Goal: Information Seeking & Learning: Find specific fact

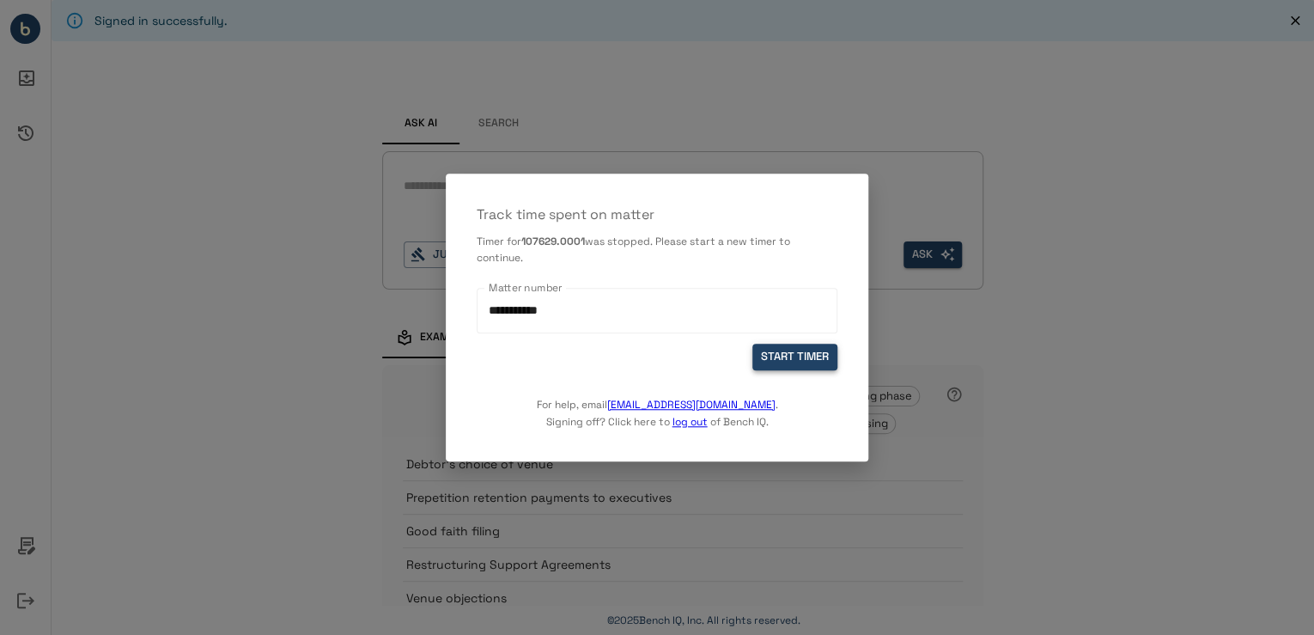
click at [785, 359] on button "START TIMER" at bounding box center [794, 357] width 85 height 27
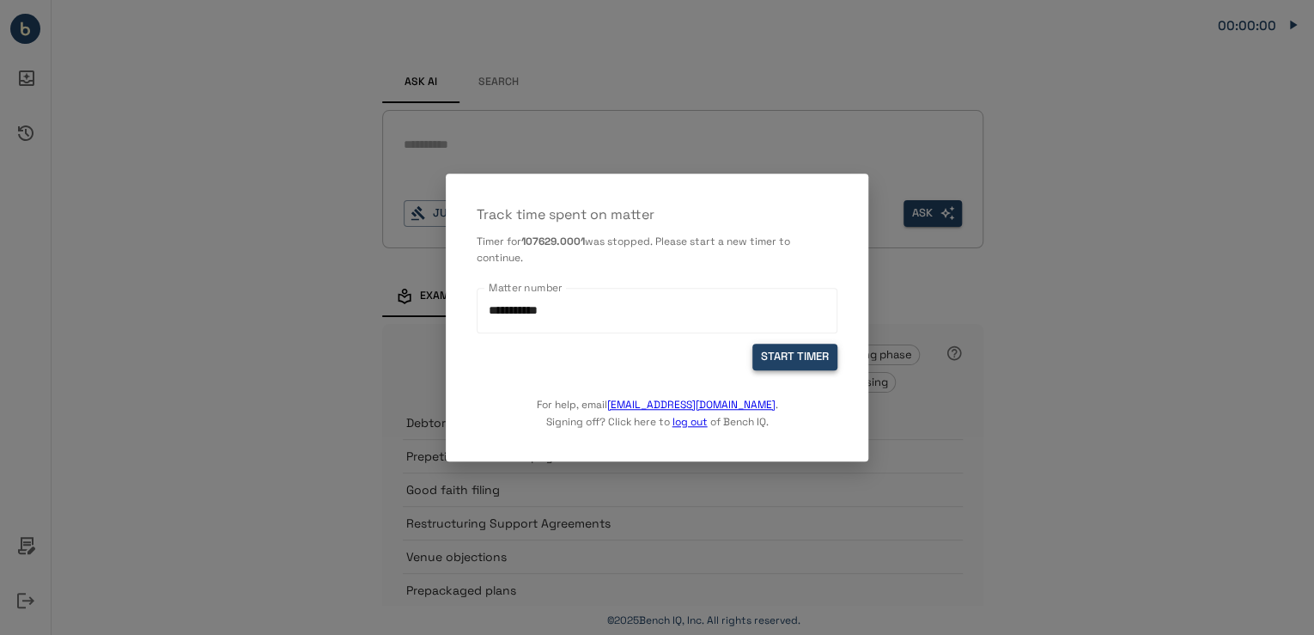
click at [793, 355] on button "START TIMER" at bounding box center [794, 357] width 85 height 27
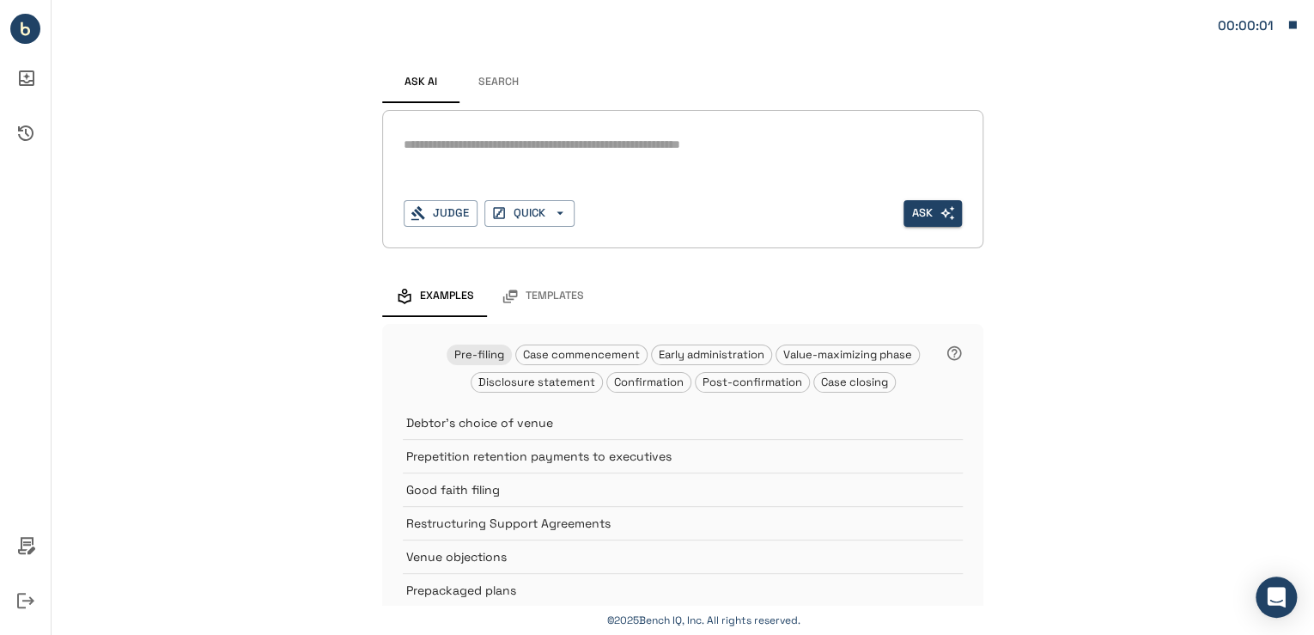
click at [792, 148] on textarea at bounding box center [683, 145] width 558 height 20
click at [485, 86] on button "Search" at bounding box center [497, 82] width 77 height 41
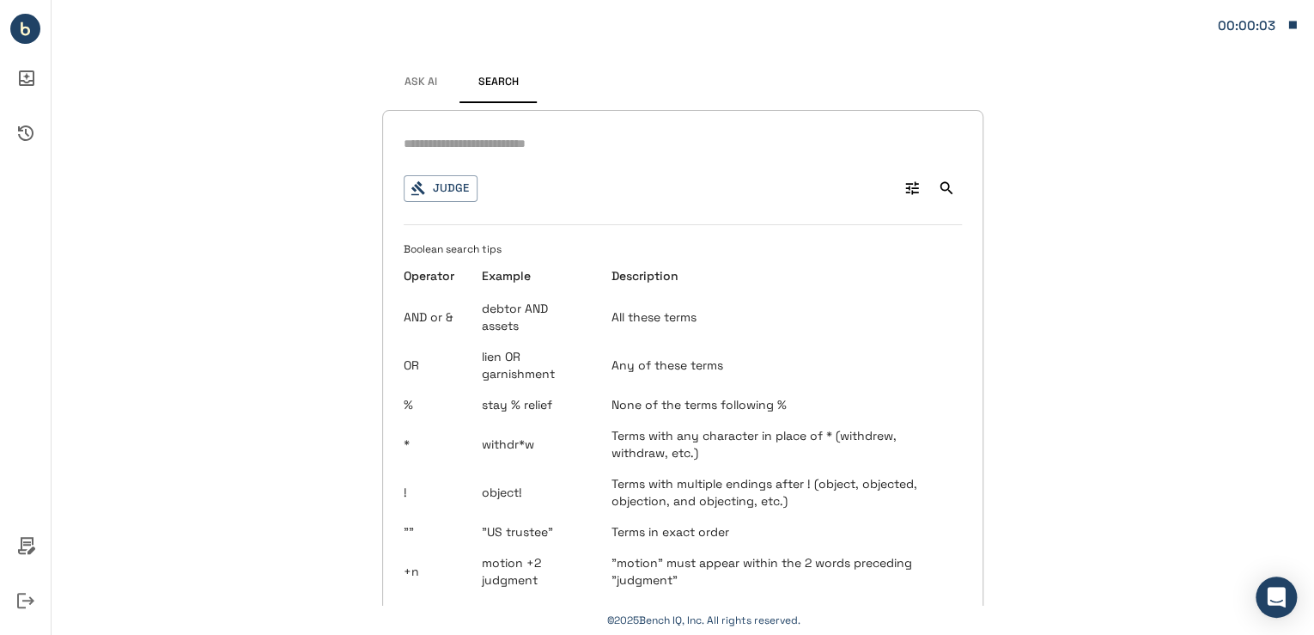
click at [522, 137] on input "text" at bounding box center [683, 143] width 558 height 25
type input "**********"
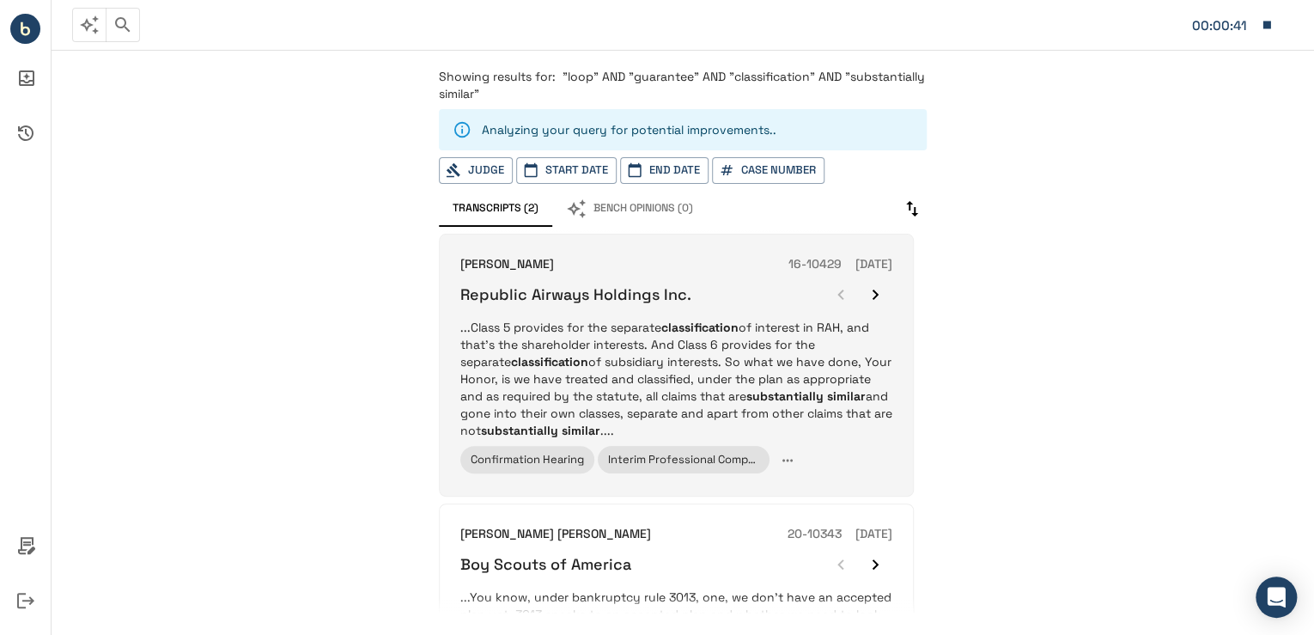
click at [828, 351] on p "...Class 5 provides for the separate classification of interest in RAH, and tha…" at bounding box center [676, 379] width 432 height 120
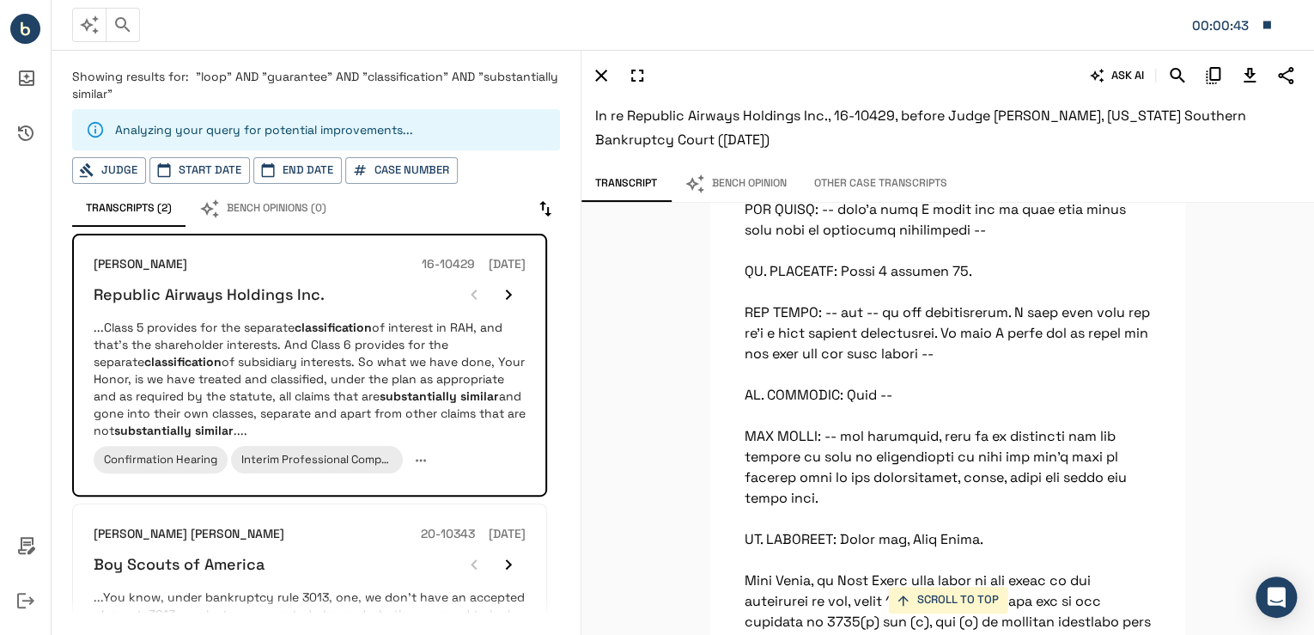
scroll to position [34188, 0]
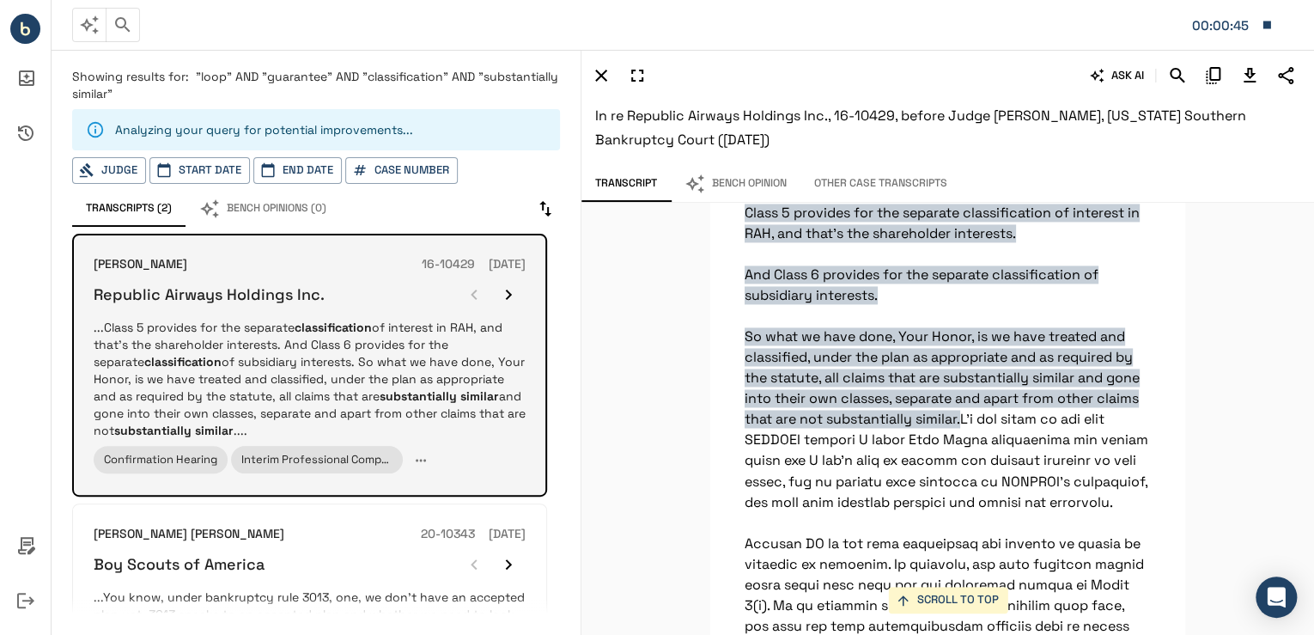
click at [508, 291] on icon "button" at bounding box center [508, 294] width 21 height 21
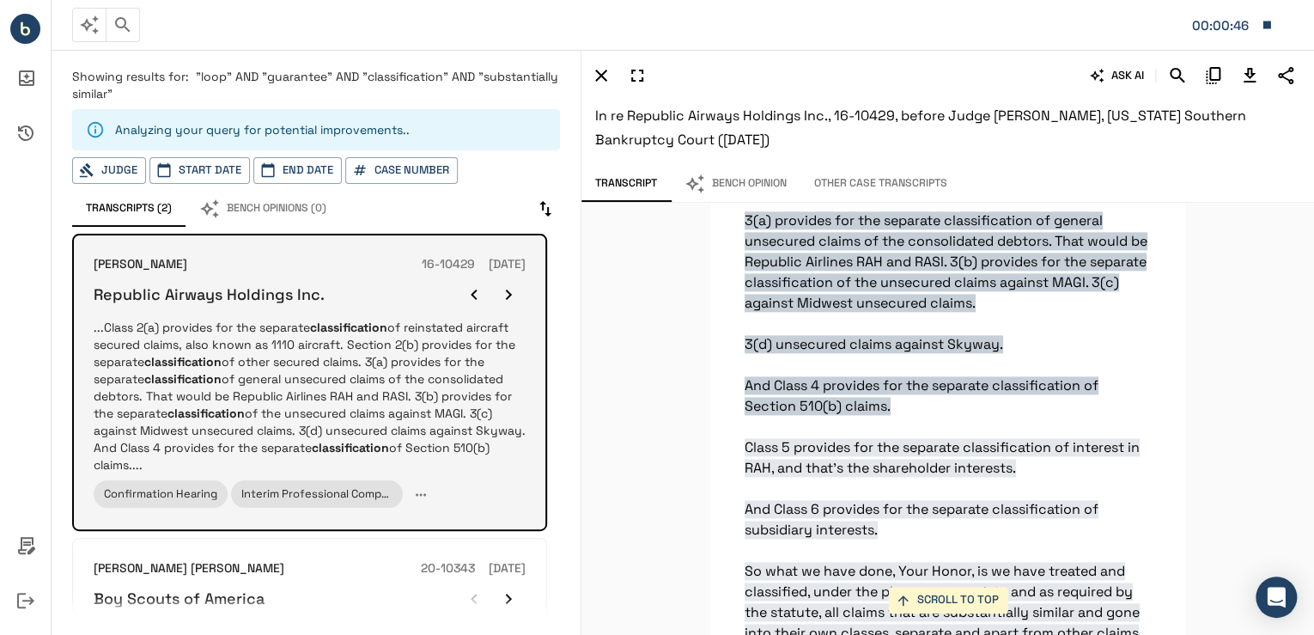
scroll to position [33879, 0]
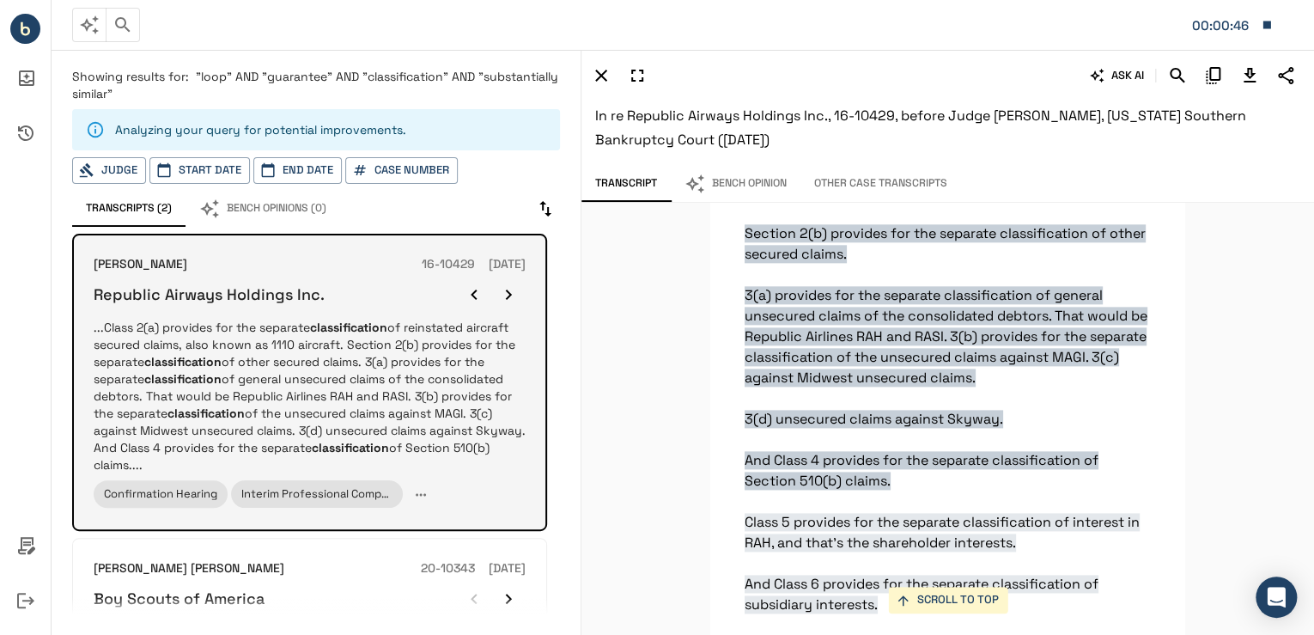
click at [508, 291] on icon "button" at bounding box center [508, 294] width 21 height 21
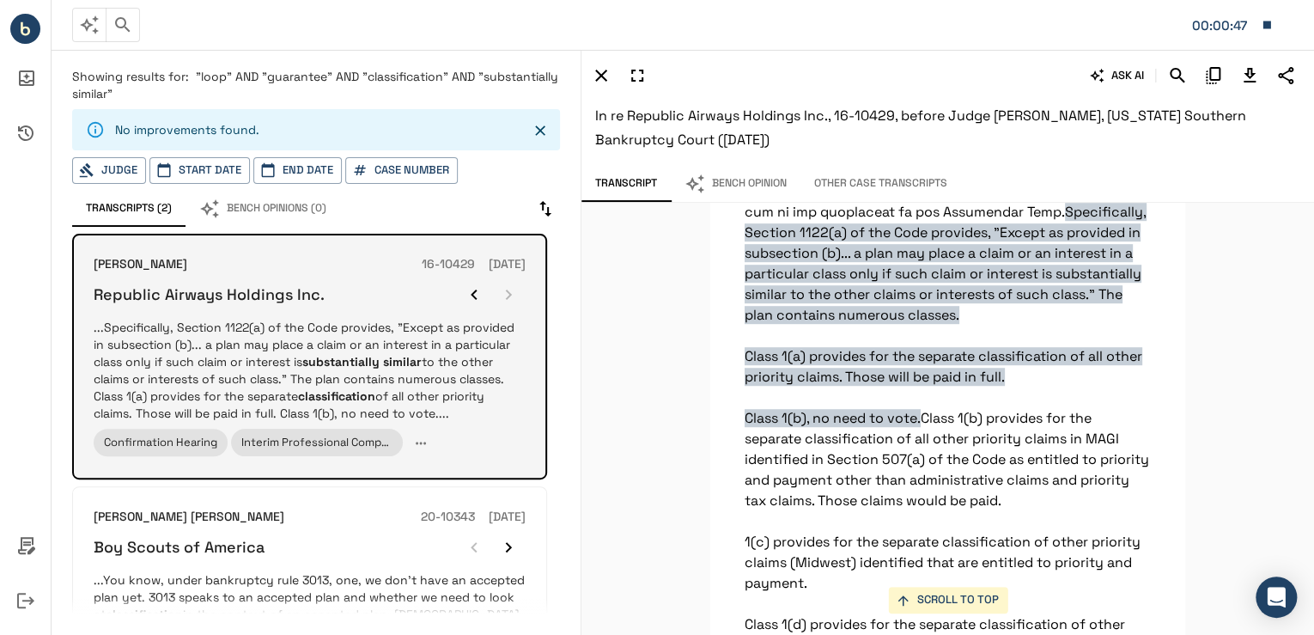
scroll to position [33323, 0]
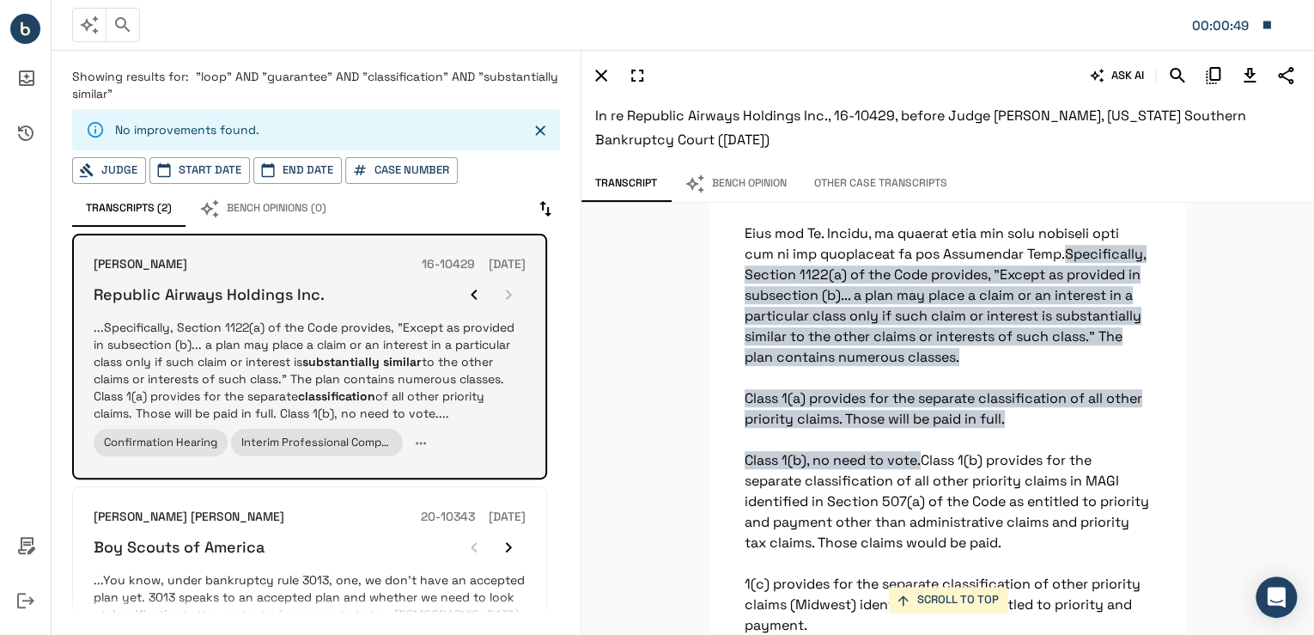
click at [508, 291] on div at bounding box center [491, 294] width 69 height 34
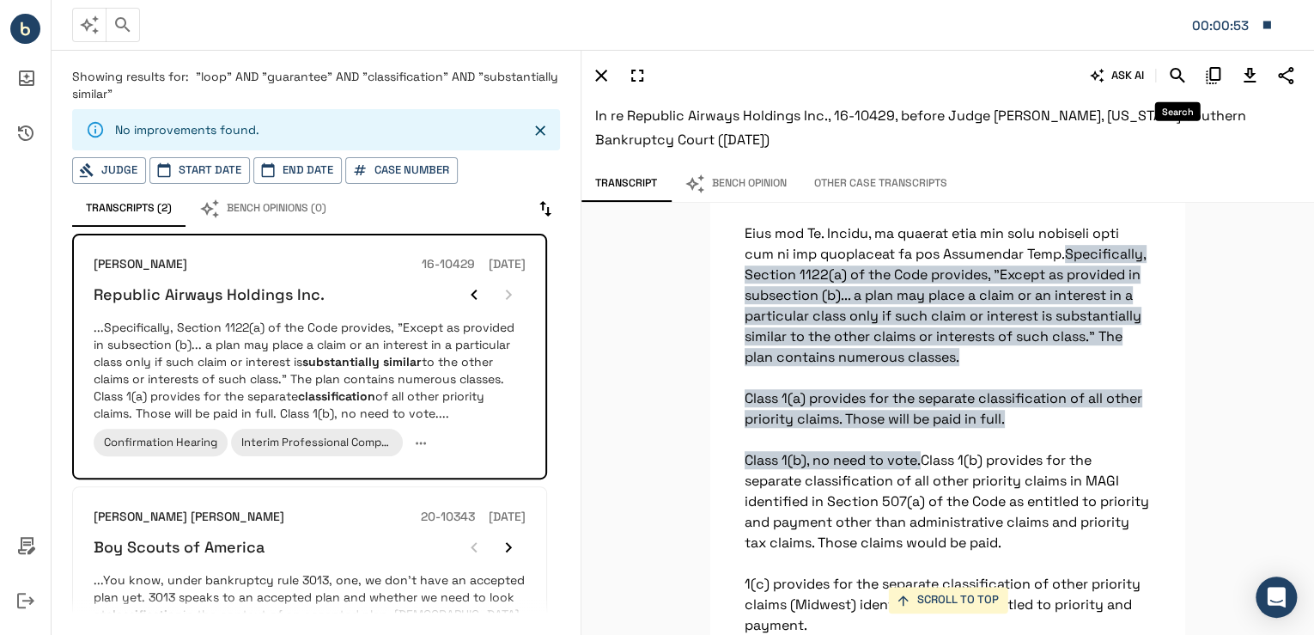
click at [1174, 76] on icon "Search" at bounding box center [1177, 75] width 21 height 21
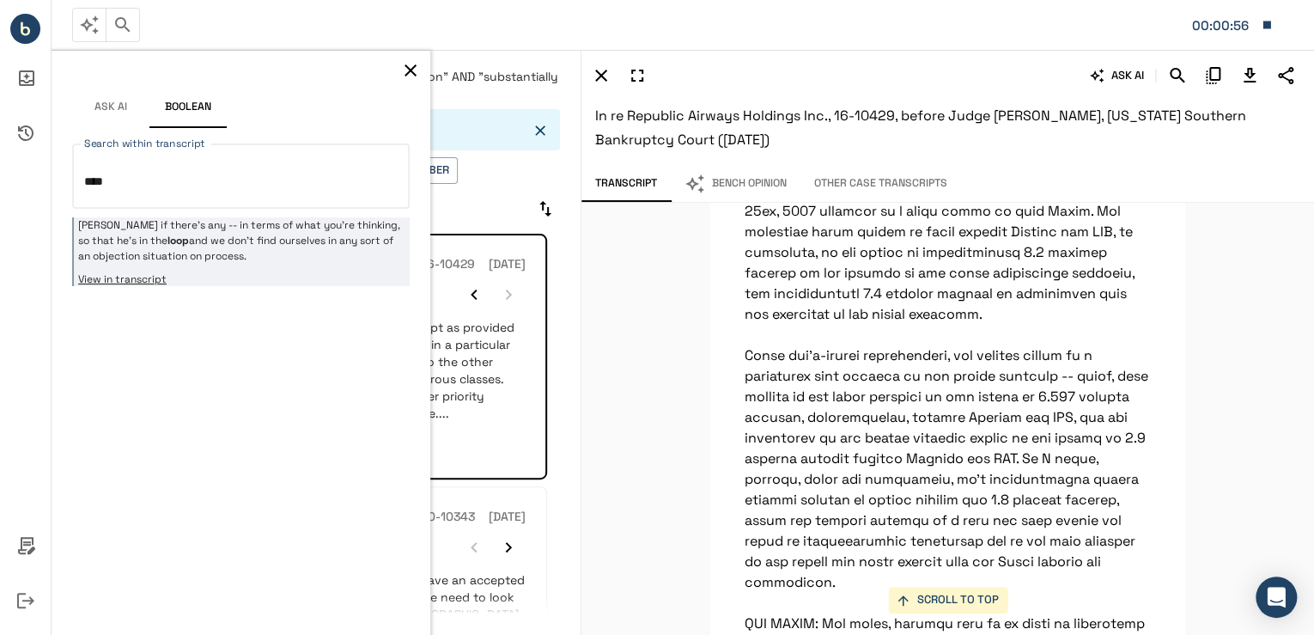
scroll to position [9100, 0]
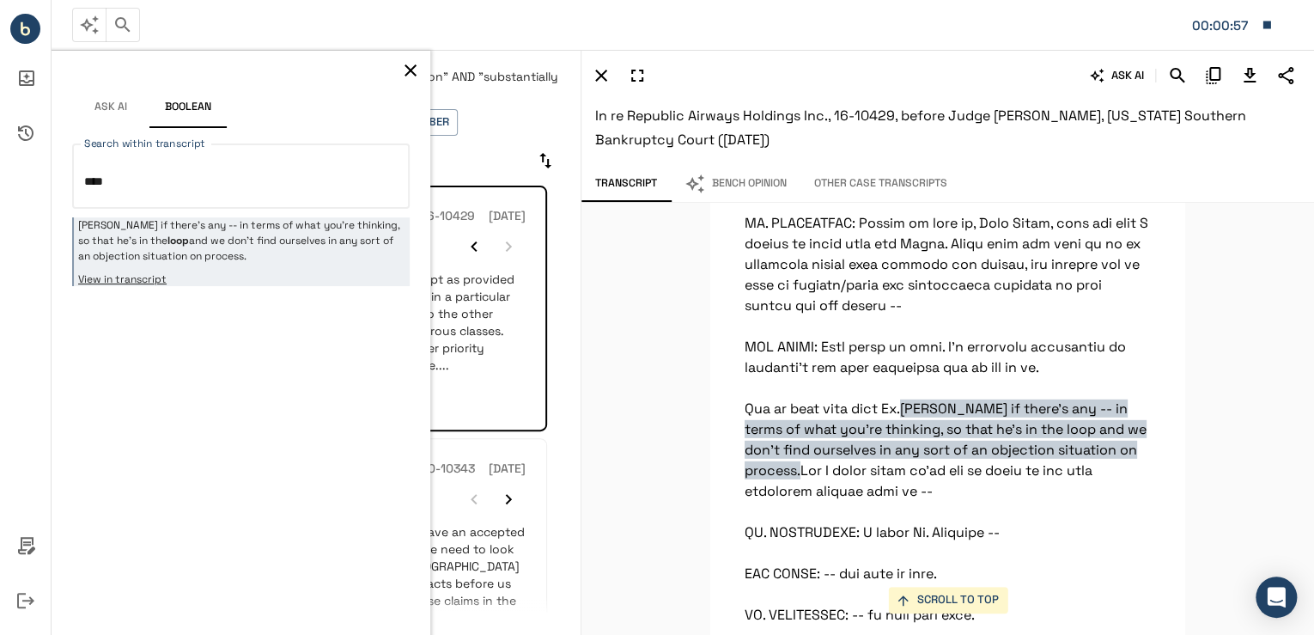
type textarea "****"
click at [409, 72] on icon "button" at bounding box center [410, 70] width 21 height 21
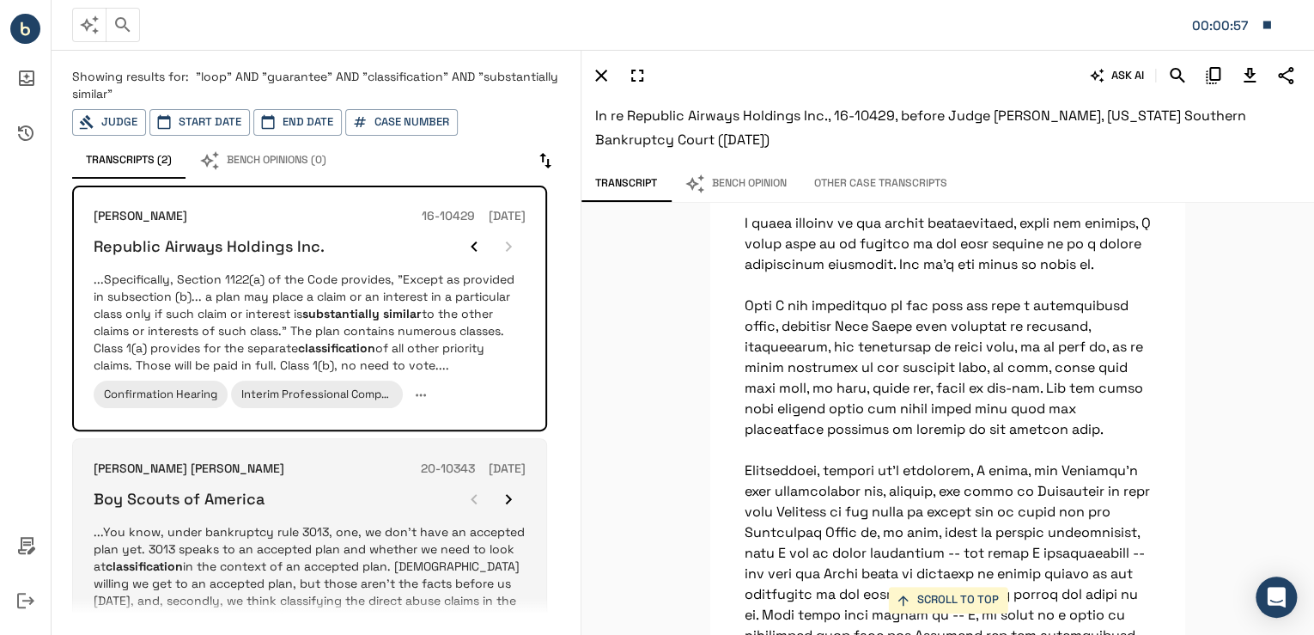
scroll to position [30490, 0]
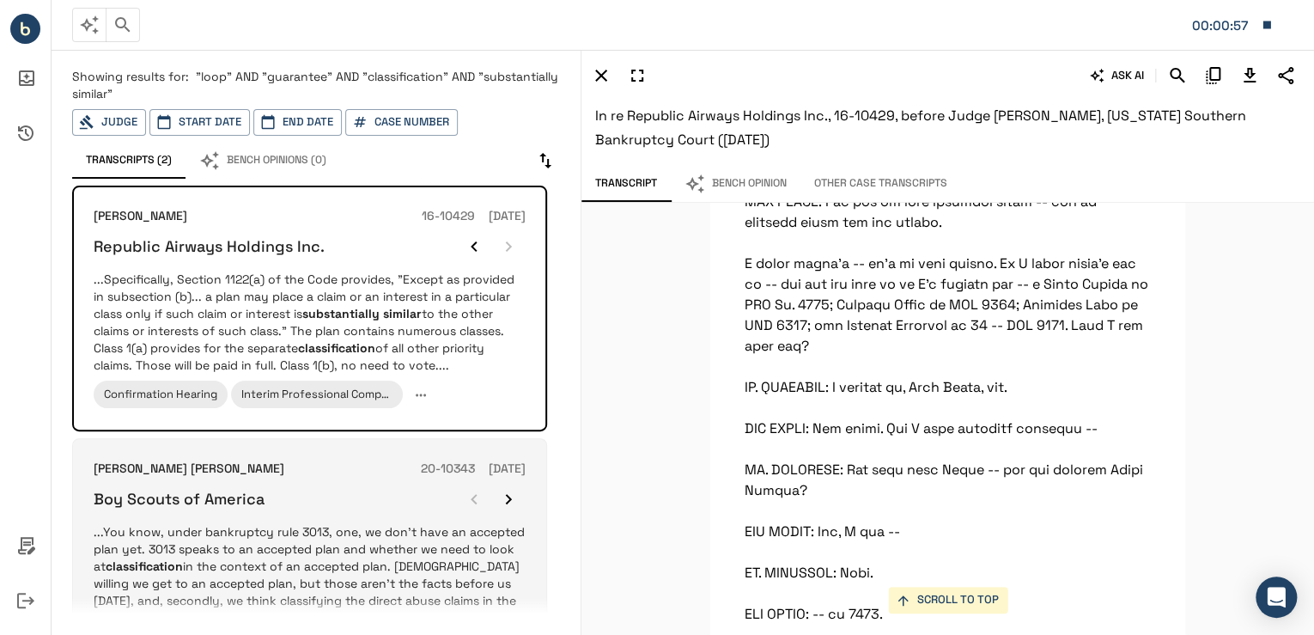
click at [368, 492] on div "Boy Scouts of America" at bounding box center [310, 499] width 432 height 34
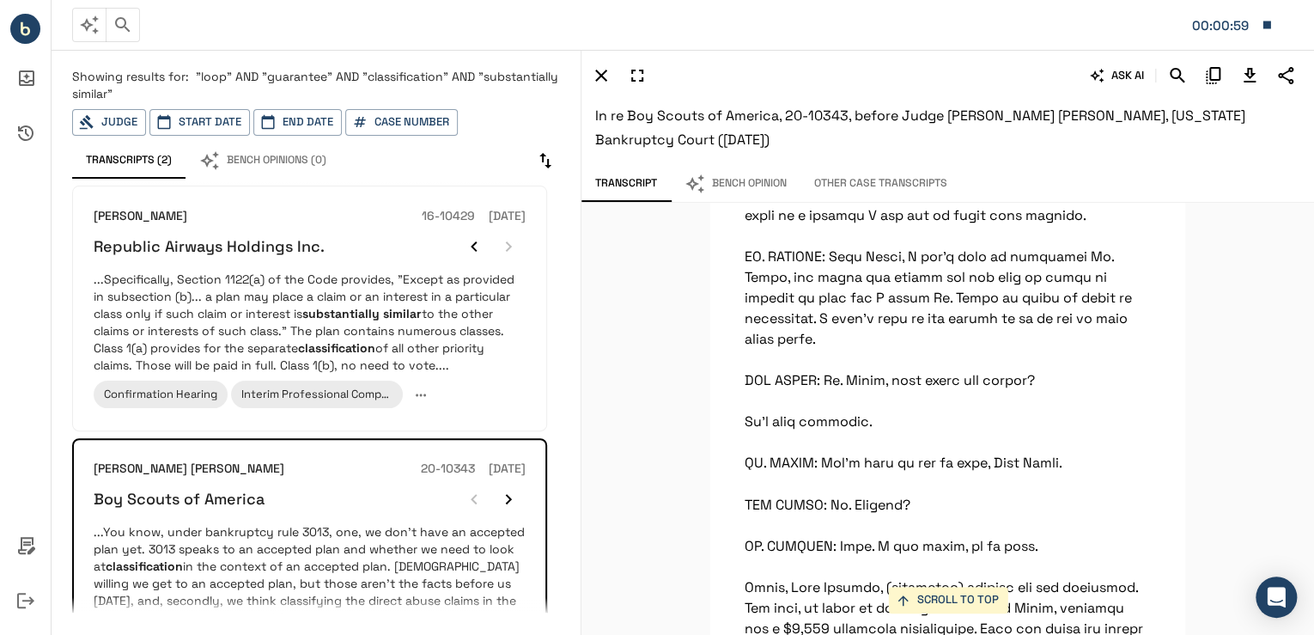
scroll to position [126229, 0]
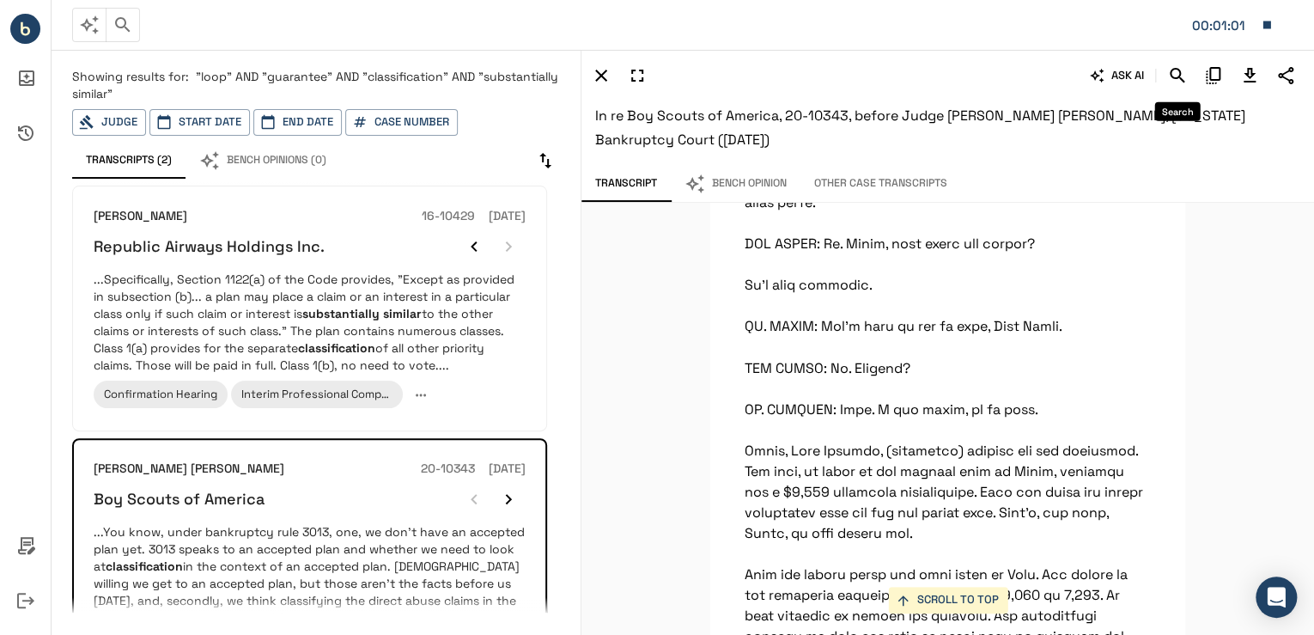
click at [1175, 70] on icon "Search" at bounding box center [1177, 75] width 21 height 21
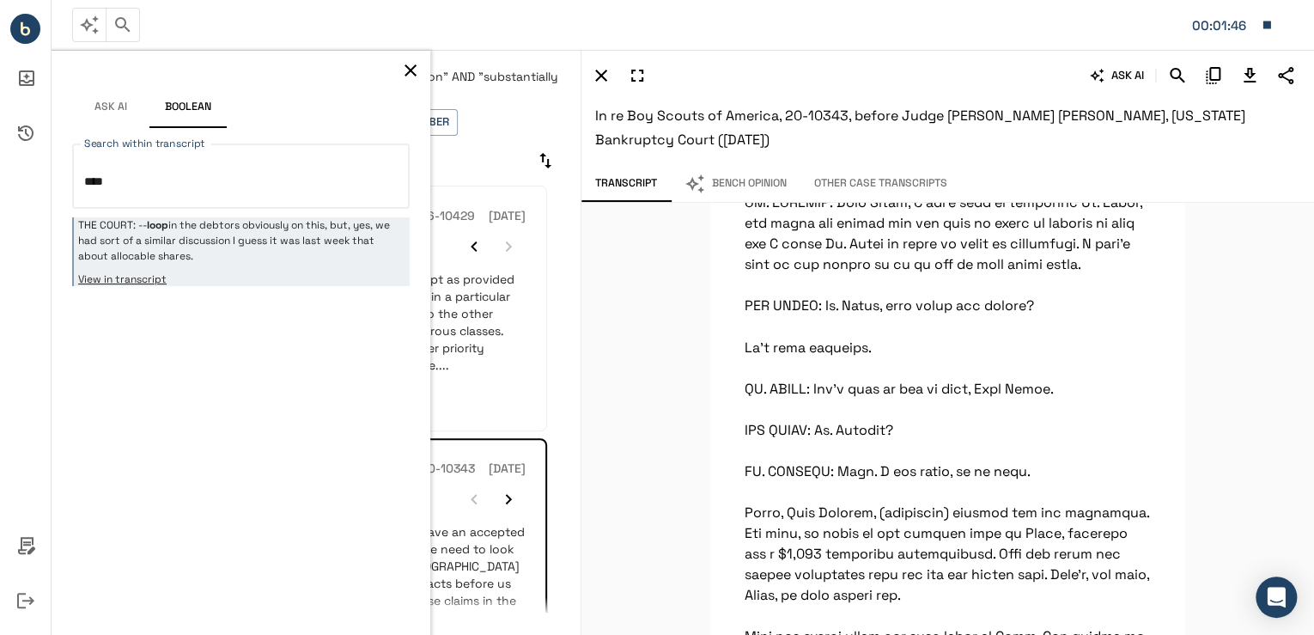
type textarea "****"
click at [422, 71] on button "button" at bounding box center [411, 71] width 26 height 26
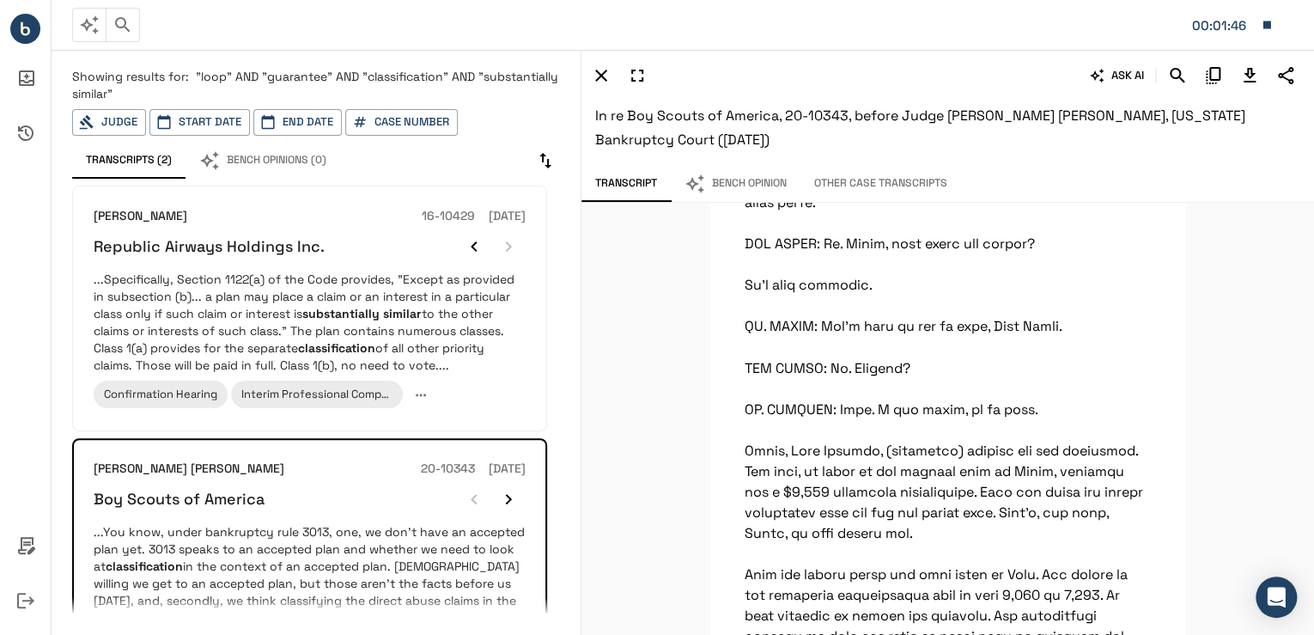
click at [276, 76] on span ""loop" AND "guarantee" AND "classification" AND "substantially similar"" at bounding box center [315, 85] width 486 height 33
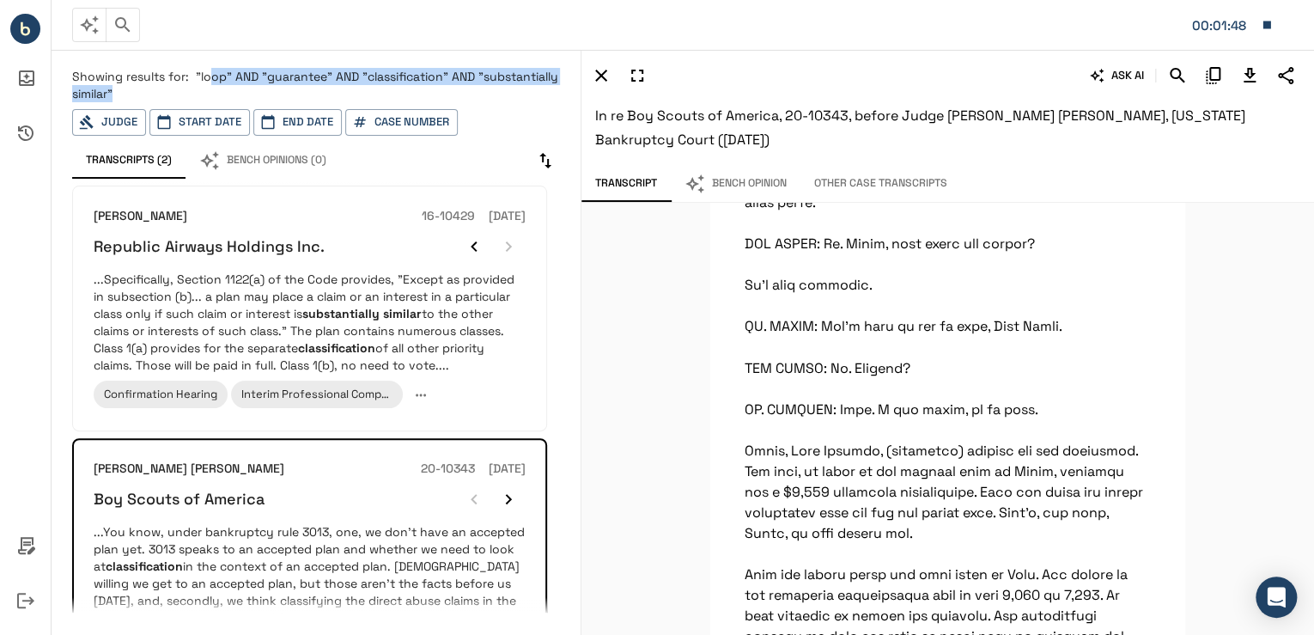
drag, startPoint x: 199, startPoint y: 88, endPoint x: 206, endPoint y: 77, distance: 12.4
click at [206, 77] on p "Showing results for: "loop" AND "guarantee" AND "classification" AND "substanti…" at bounding box center [316, 85] width 488 height 34
drag, startPoint x: 206, startPoint y: 77, endPoint x: 193, endPoint y: 15, distance: 63.1
click at [206, 77] on span ""loop" AND "guarantee" AND "classification" AND "substantially similar"" at bounding box center [315, 85] width 486 height 33
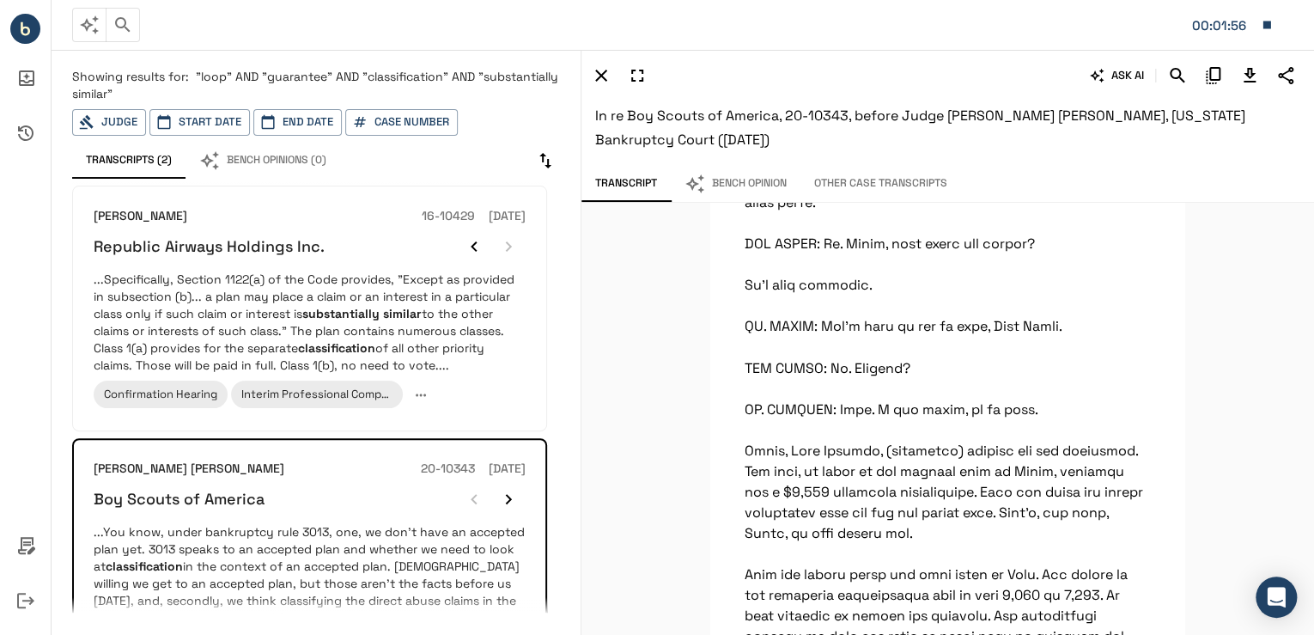
click at [260, 86] on p "Showing results for: "loop" AND "guarantee" AND "classification" AND "substanti…" at bounding box center [316, 85] width 488 height 34
click at [265, 76] on span ""loop" AND "guarantee" AND "classification" AND "substantially similar"" at bounding box center [315, 85] width 486 height 33
click at [268, 75] on span ""loop" AND "guarantee" AND "classification" AND "substantially similar"" at bounding box center [315, 85] width 486 height 33
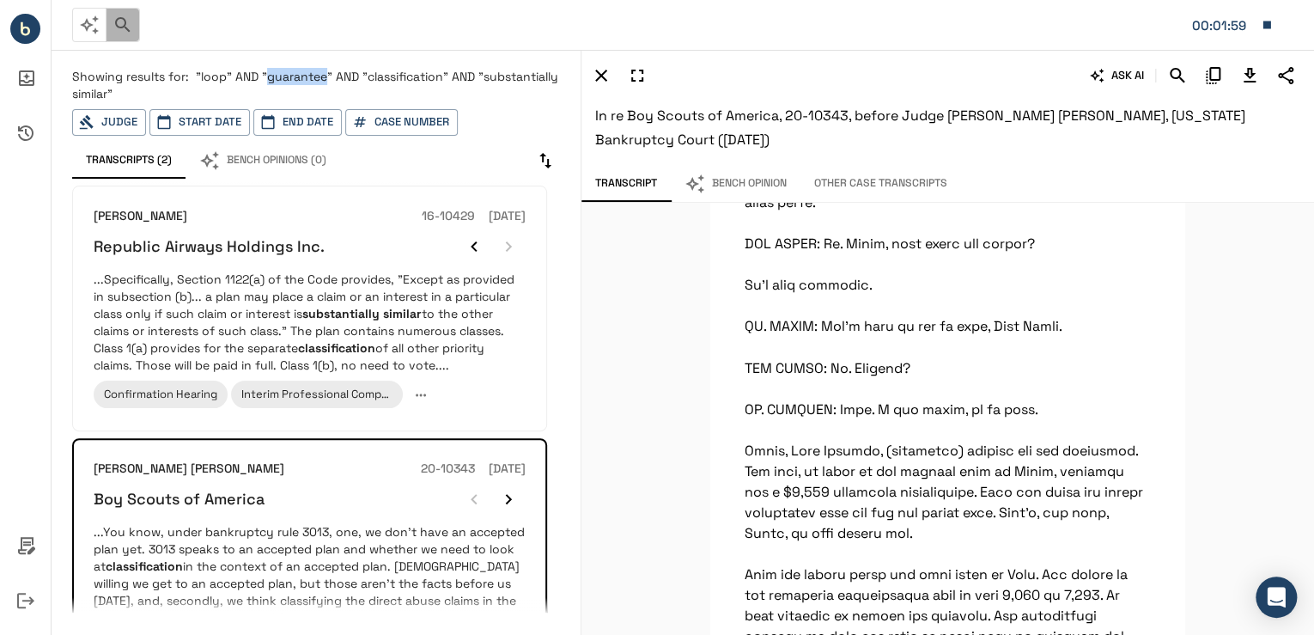
click at [123, 18] on icon "button" at bounding box center [122, 24] width 15 height 15
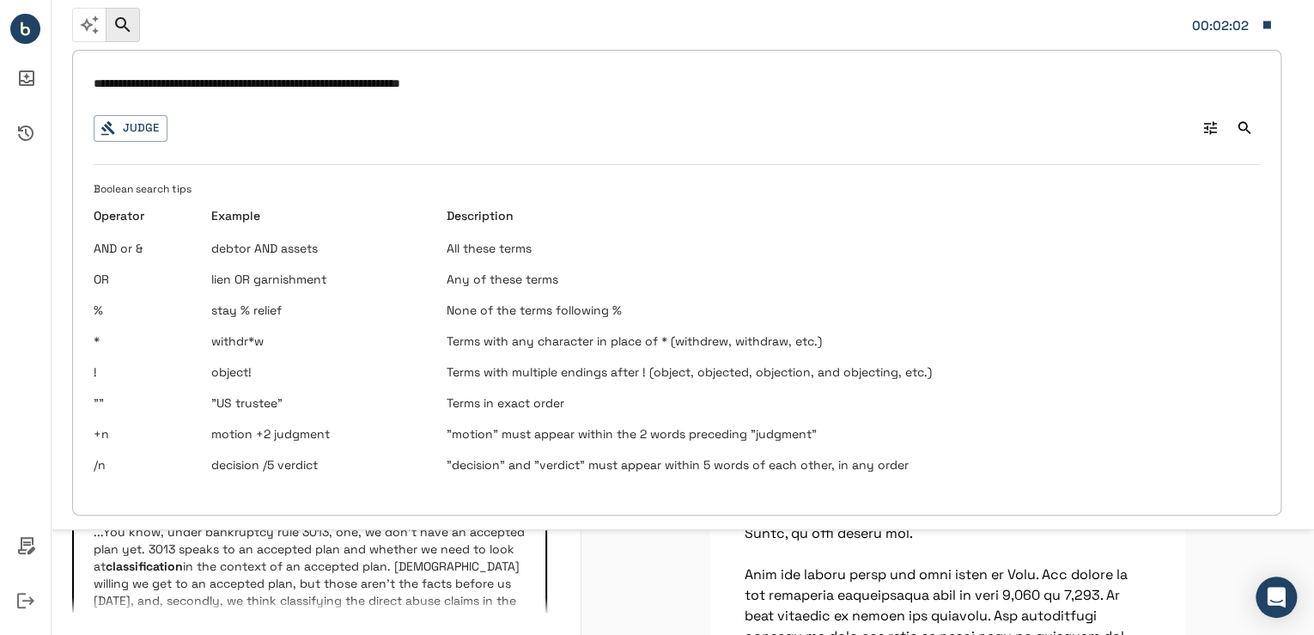
drag, startPoint x: 522, startPoint y: 86, endPoint x: 165, endPoint y: 91, distance: 357.2
click at [165, 91] on input "**********" at bounding box center [677, 83] width 1166 height 25
type input "**********"
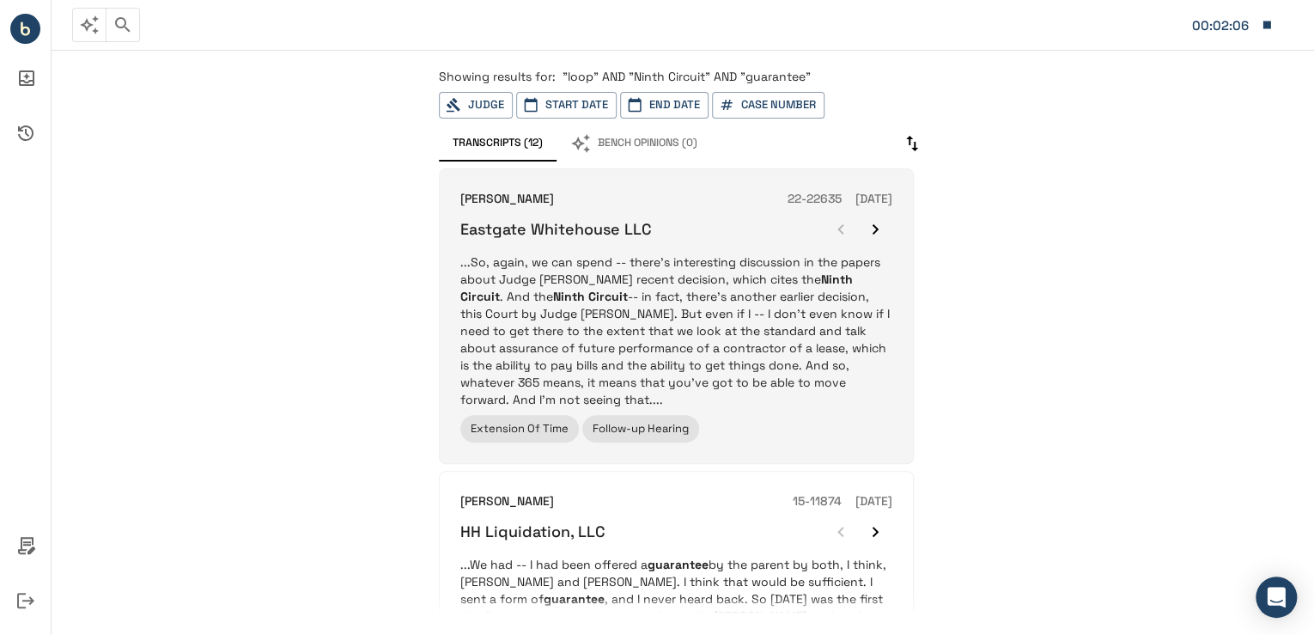
click at [693, 323] on p "...So, again, we can spend -- there's interesting discussion in the papers abou…" at bounding box center [676, 330] width 432 height 155
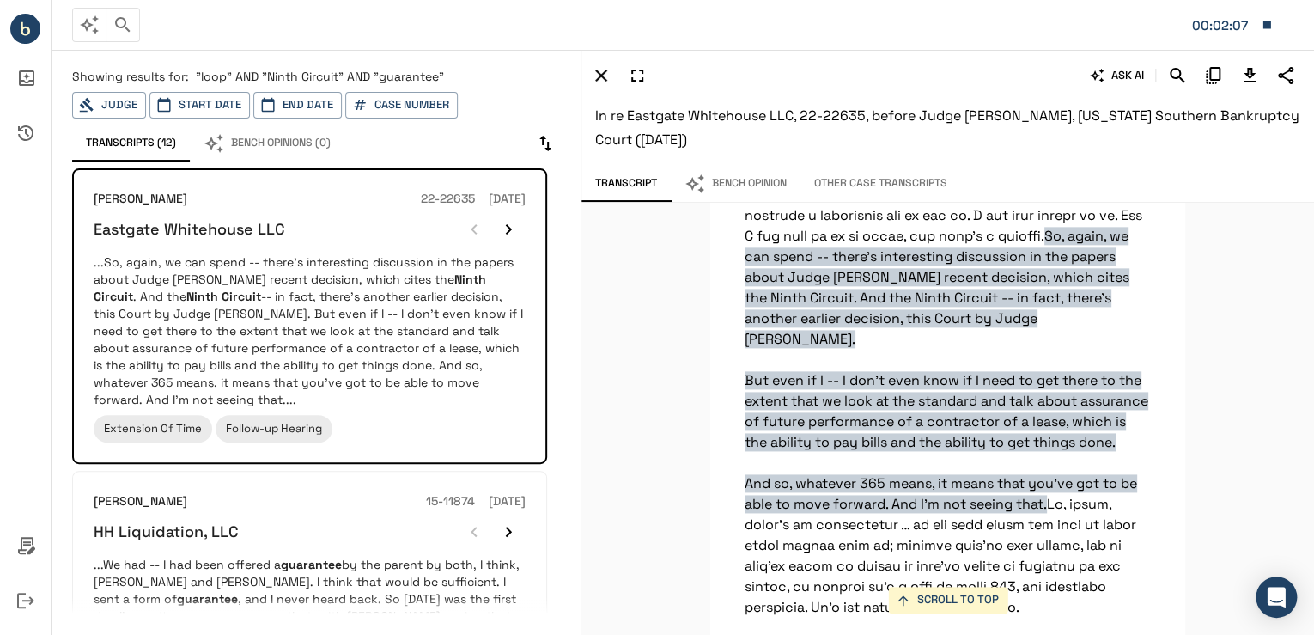
scroll to position [4453, 0]
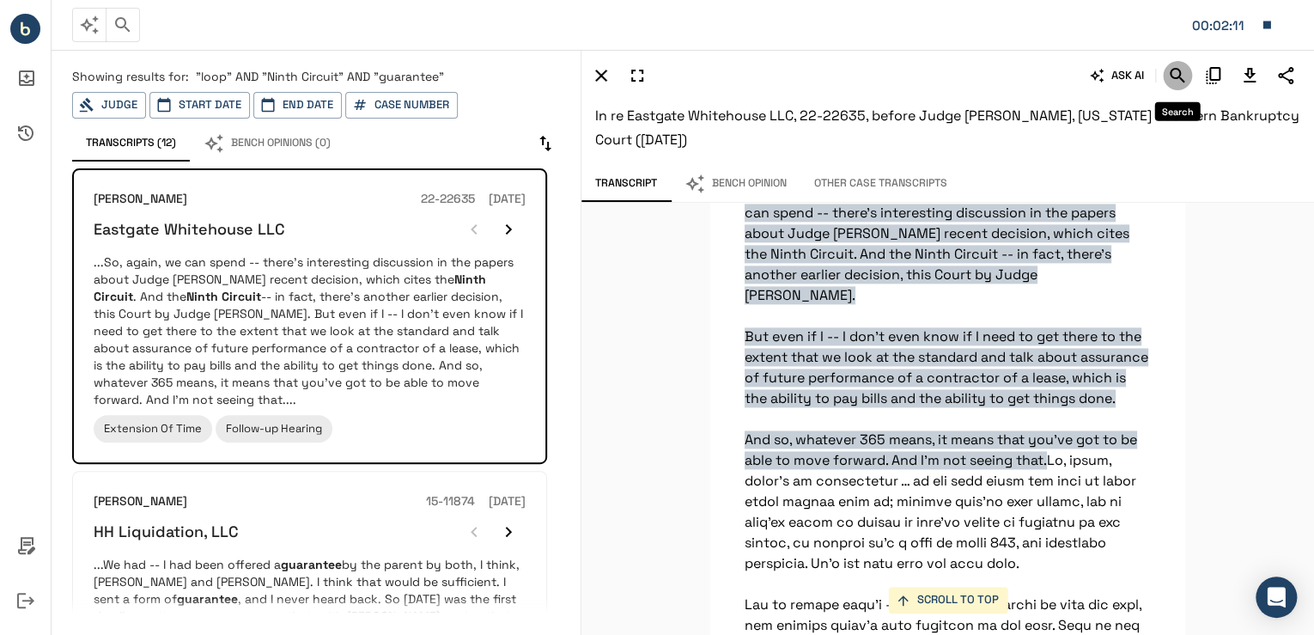
click at [1169, 77] on icon "Search" at bounding box center [1177, 75] width 21 height 21
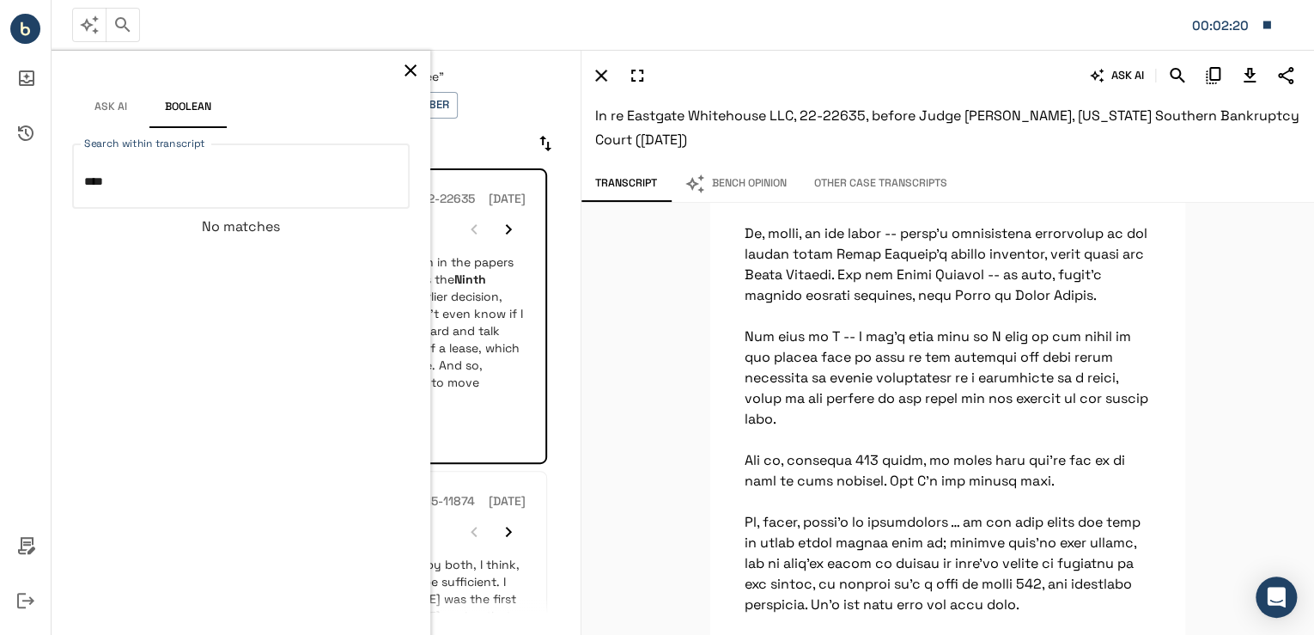
type textarea "****"
click at [427, 72] on div "Ask AI Boolean" at bounding box center [241, 93] width 379 height 84
click at [416, 64] on icon "button" at bounding box center [410, 70] width 21 height 21
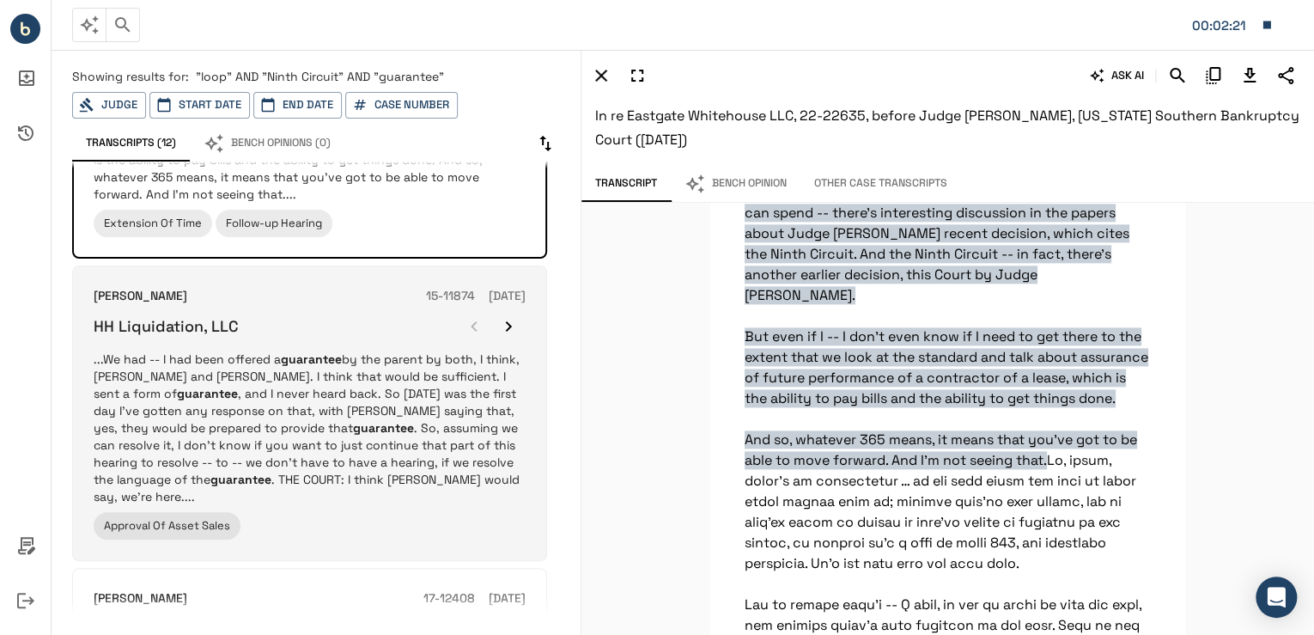
scroll to position [206, 0]
click at [305, 390] on p "...We had -- I had been offered a guarantee by the parent by both, I think, [PE…" at bounding box center [310, 426] width 432 height 155
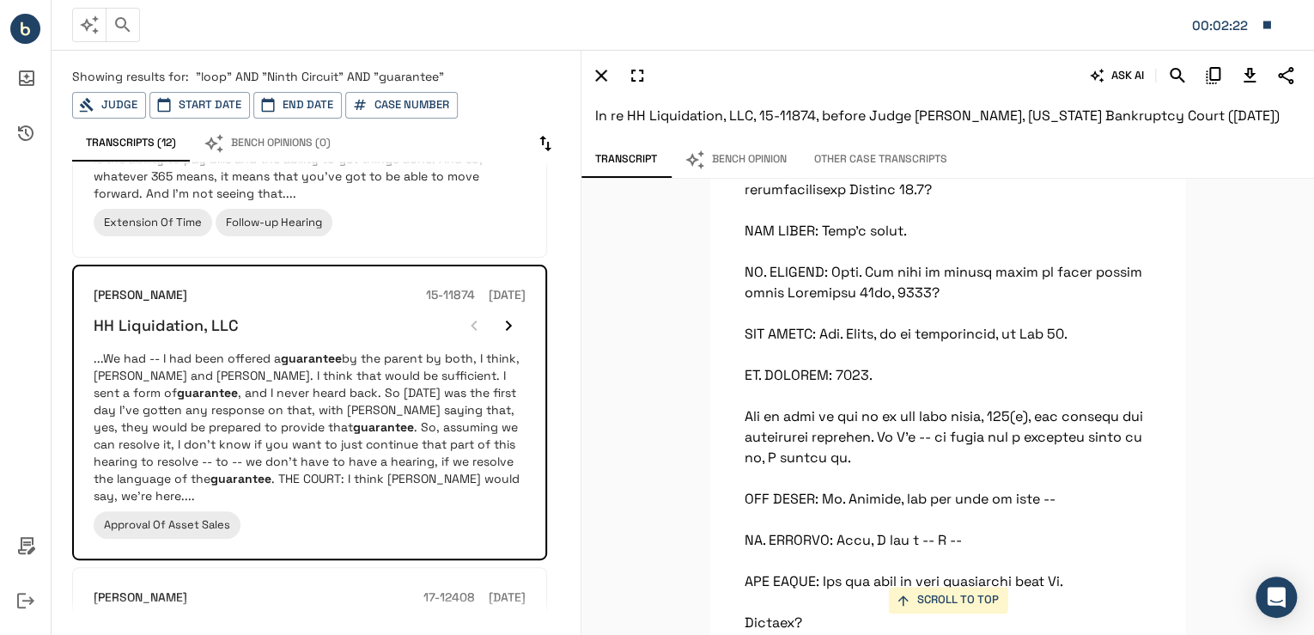
scroll to position [37309, 0]
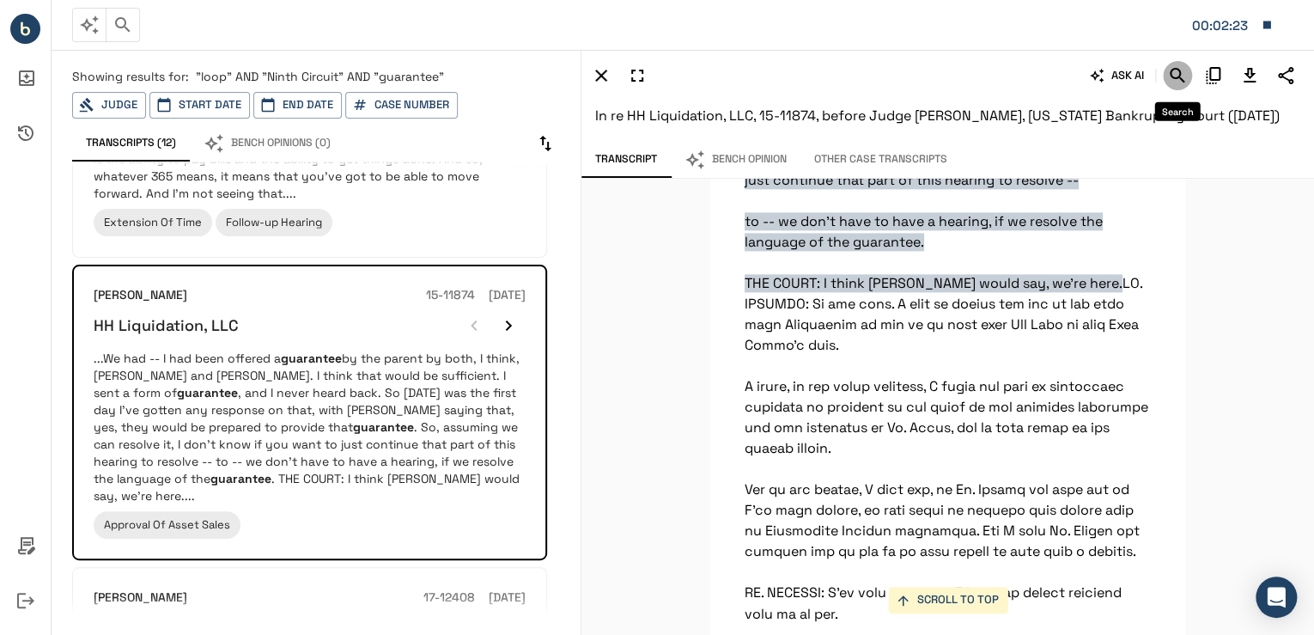
click at [1177, 81] on icon "Search" at bounding box center [1177, 75] width 21 height 21
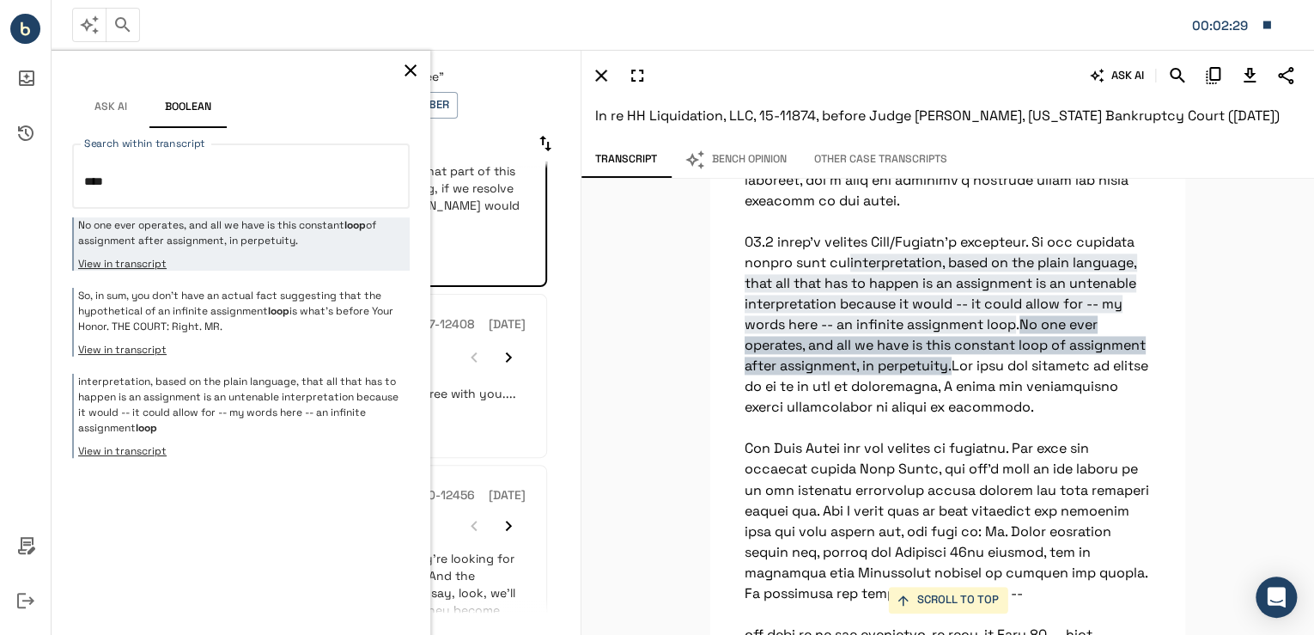
scroll to position [481, 0]
type textarea "****"
click at [410, 76] on icon "button" at bounding box center [410, 70] width 21 height 21
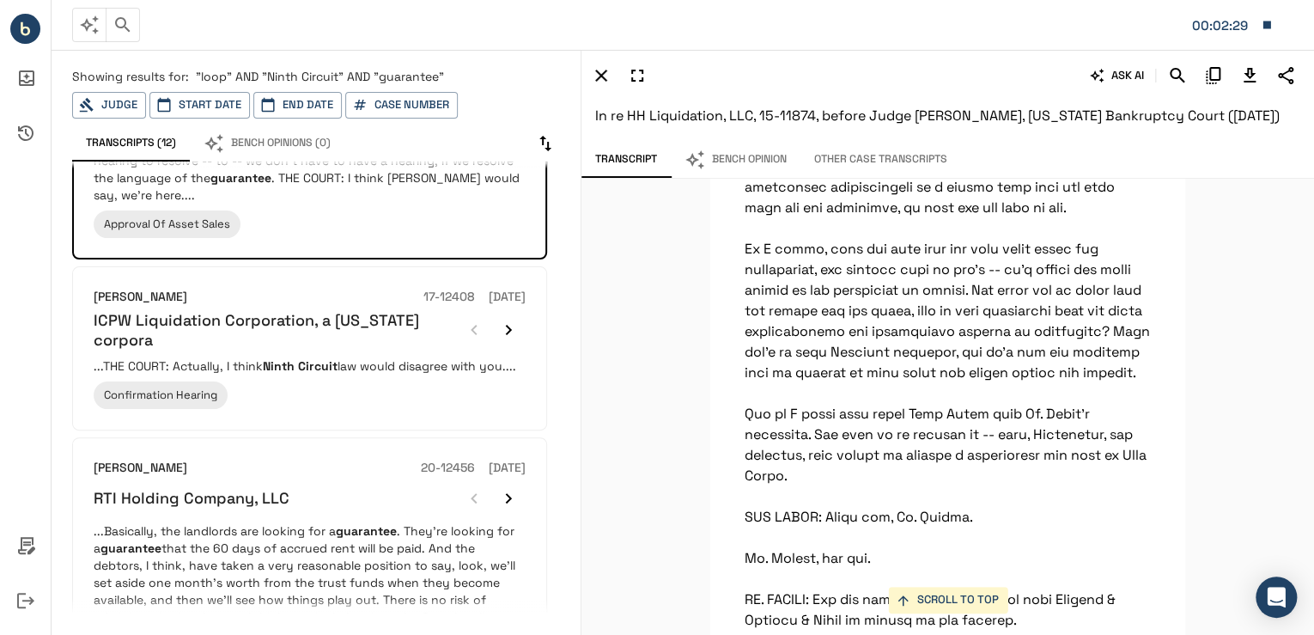
scroll to position [37309, 0]
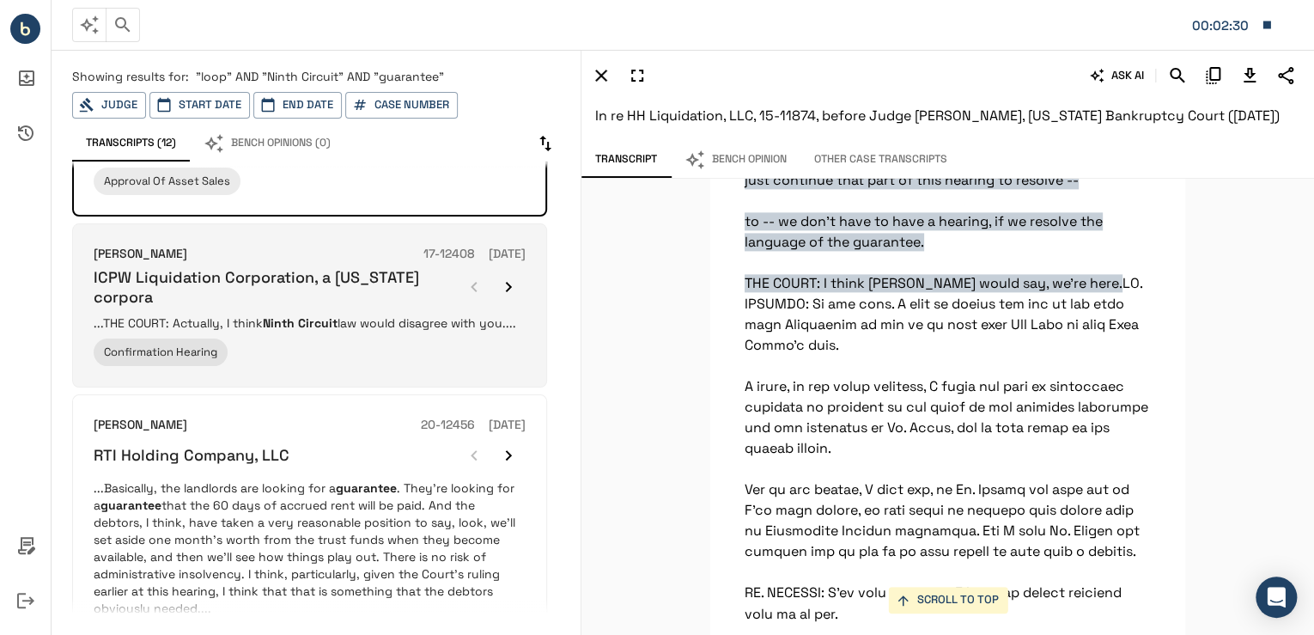
click at [347, 338] on div "Confirmation Hearing" at bounding box center [310, 351] width 432 height 27
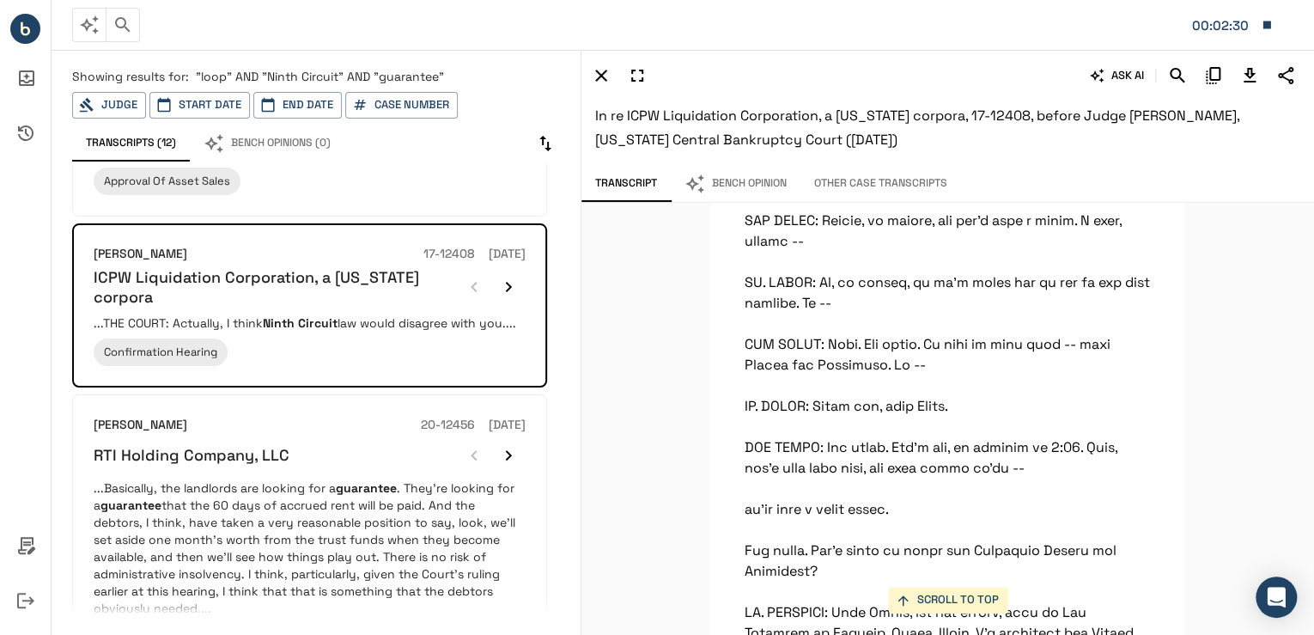
scroll to position [35559, 0]
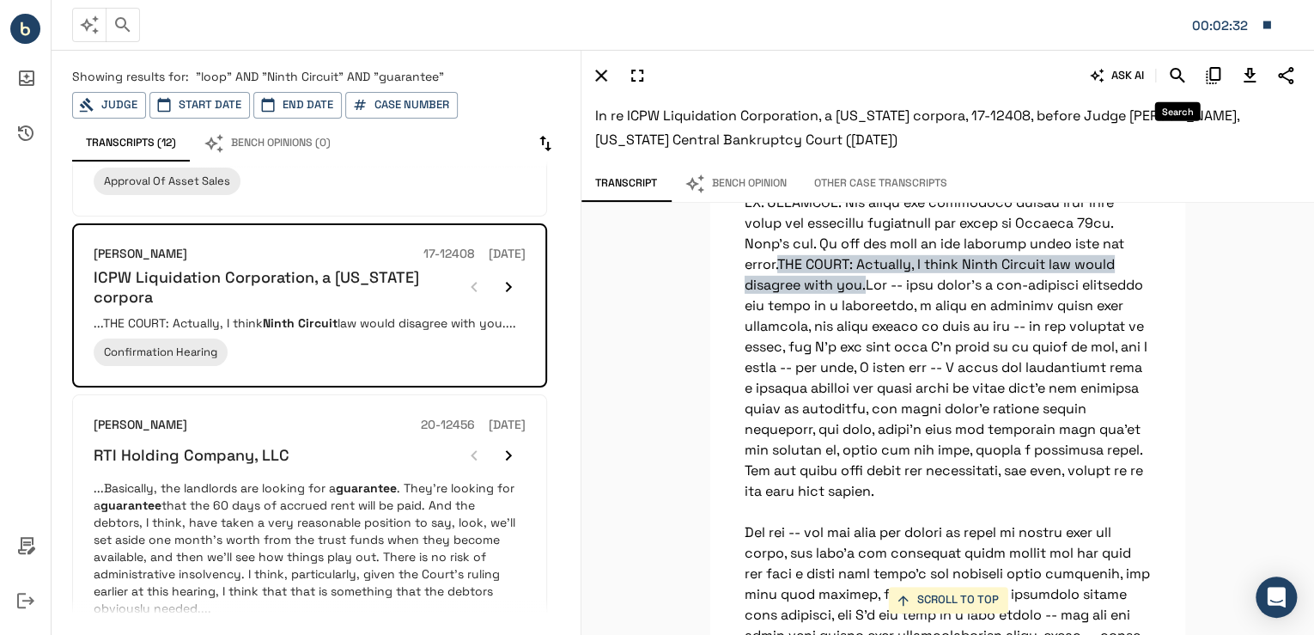
click at [1172, 76] on icon "Search" at bounding box center [1176, 75] width 15 height 15
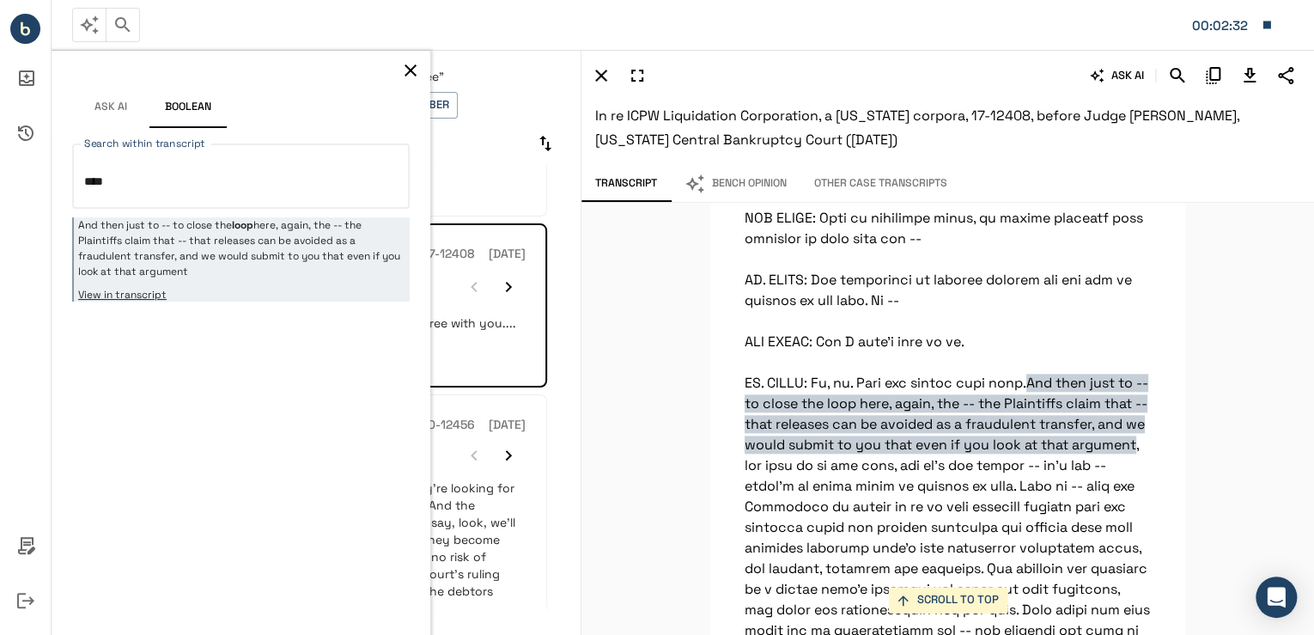
scroll to position [86787, 0]
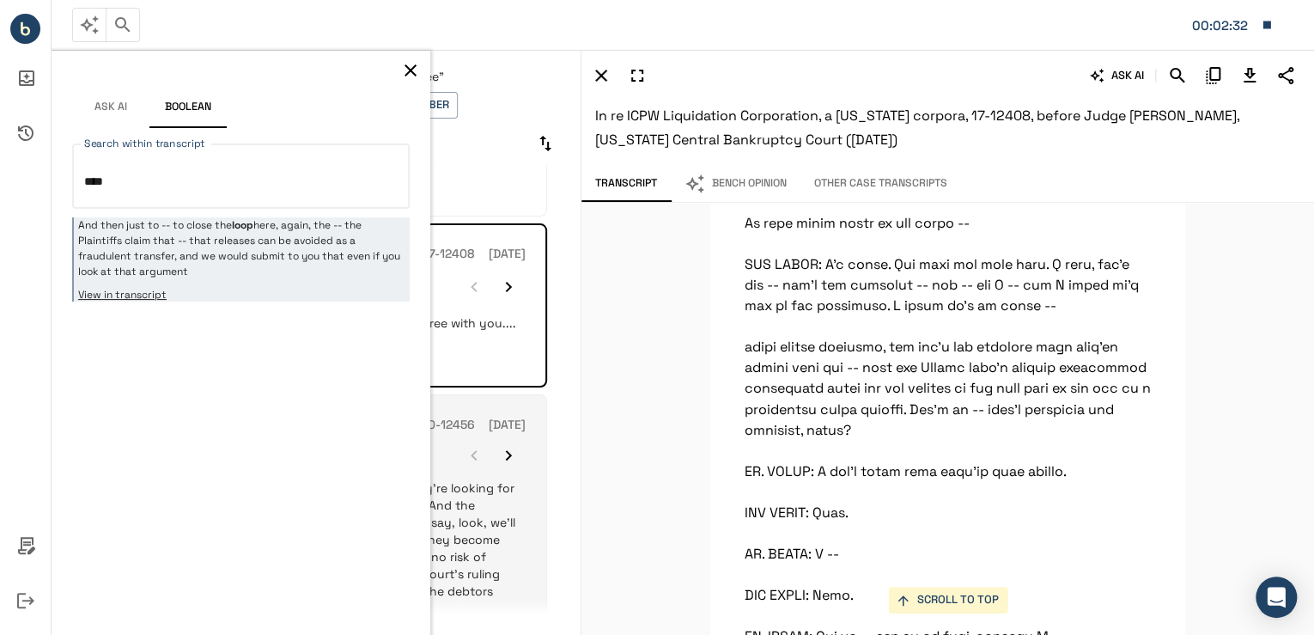
type textarea "****"
click at [457, 479] on p "...Basically, the landlords are looking for a guarantee . They're looking for a…" at bounding box center [310, 547] width 432 height 137
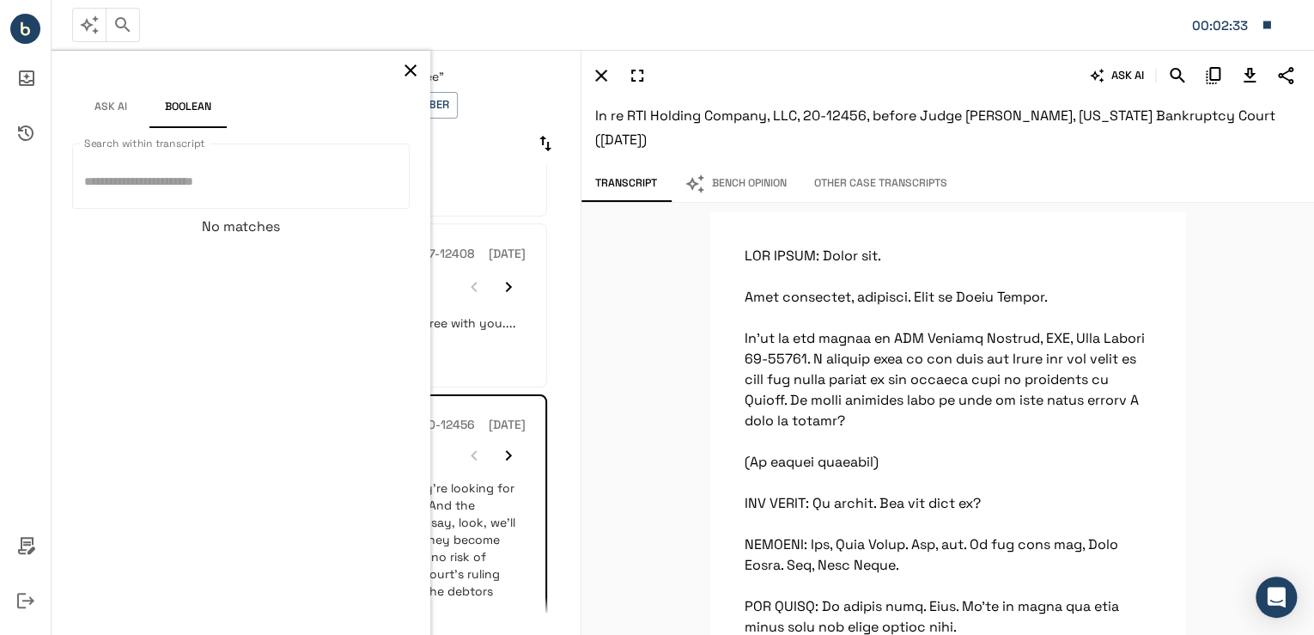
click at [282, 197] on div "* Search within transcript" at bounding box center [240, 175] width 337 height 65
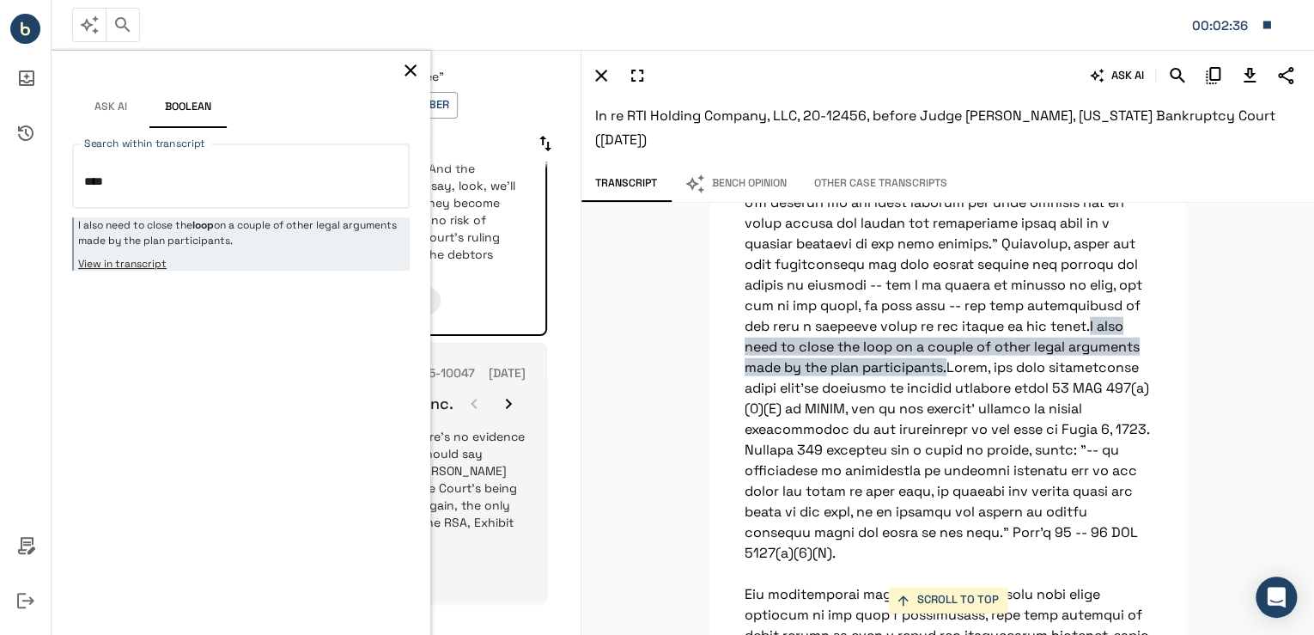
scroll to position [893, 0]
type textarea "****"
click at [473, 433] on p "...Since the two top officers were out of the loop , and there's no evidence of…" at bounding box center [310, 481] width 432 height 120
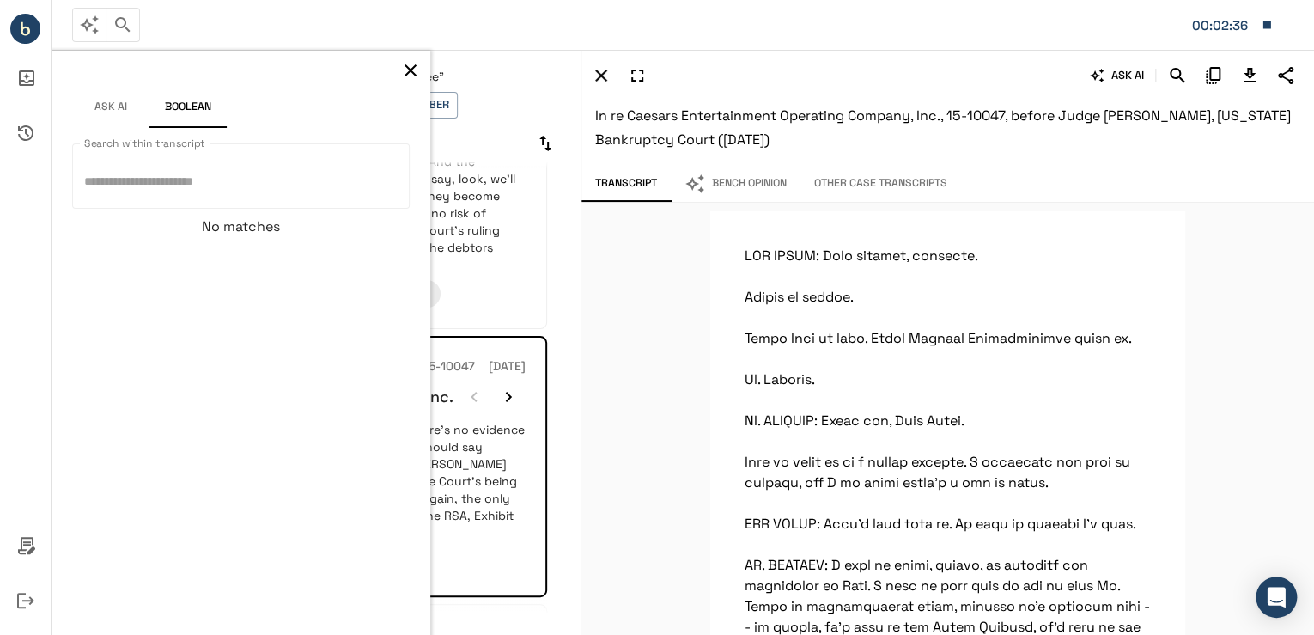
click at [282, 197] on div "* Search within transcript" at bounding box center [240, 175] width 337 height 65
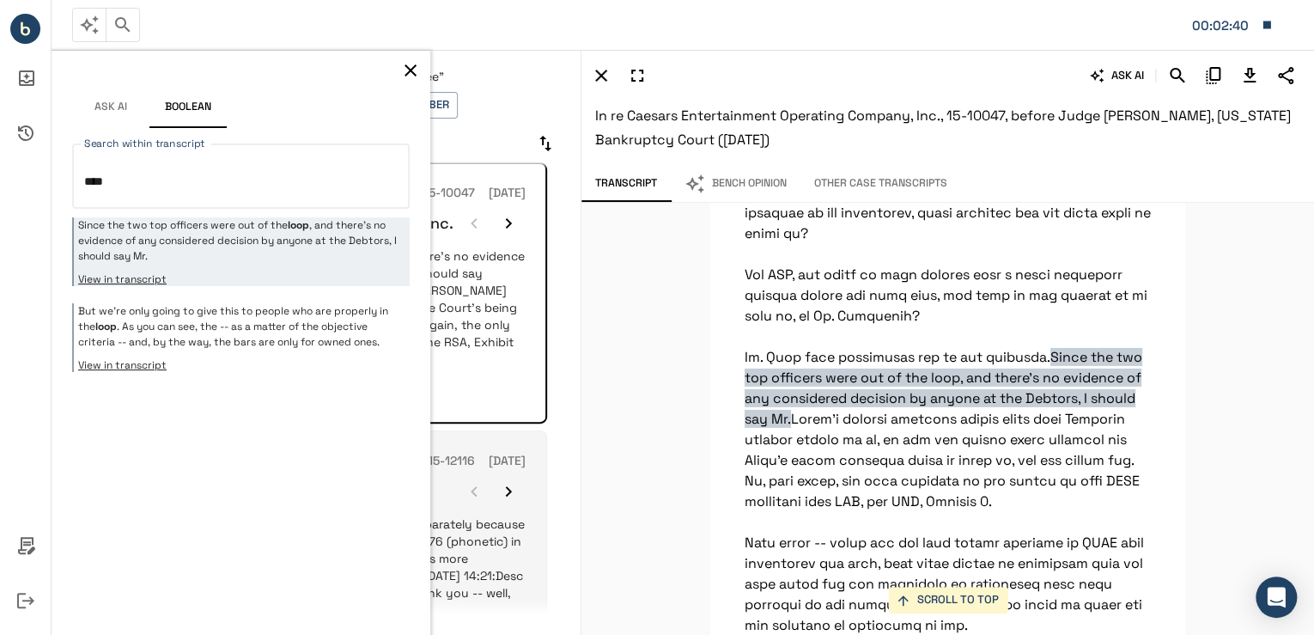
scroll to position [1099, 0]
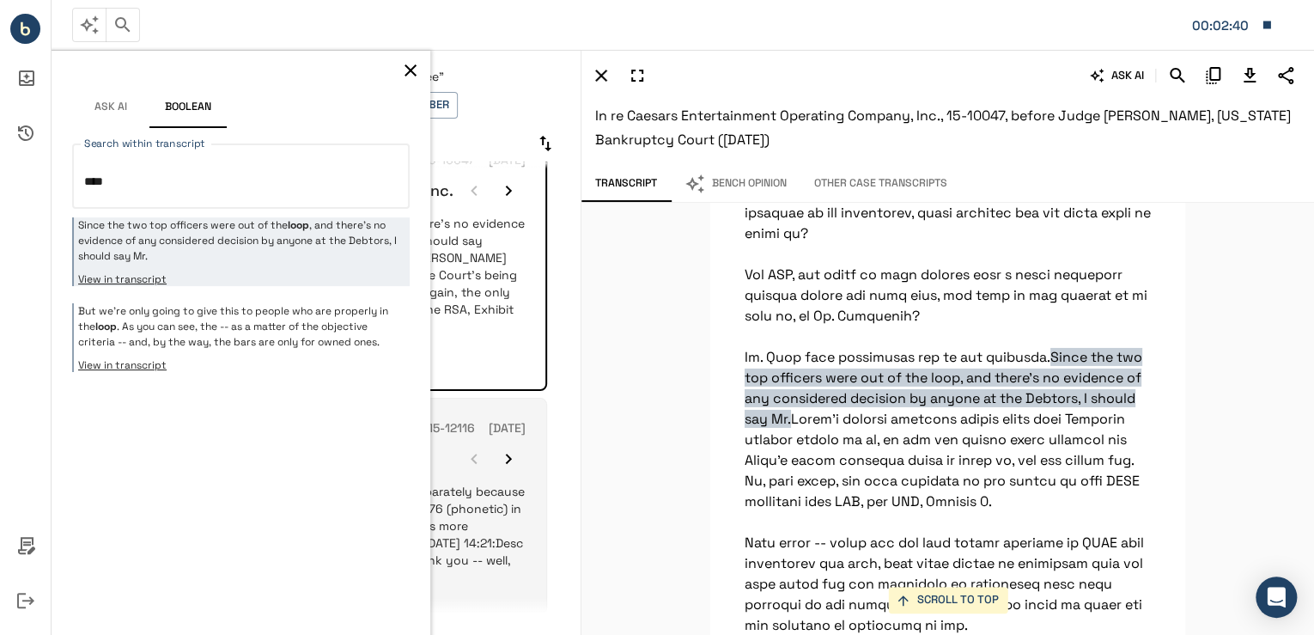
type textarea "****"
click at [474, 483] on p "...[PERSON_NAME]: It’s the trade creditors classified 23 separately because the…" at bounding box center [310, 534] width 432 height 103
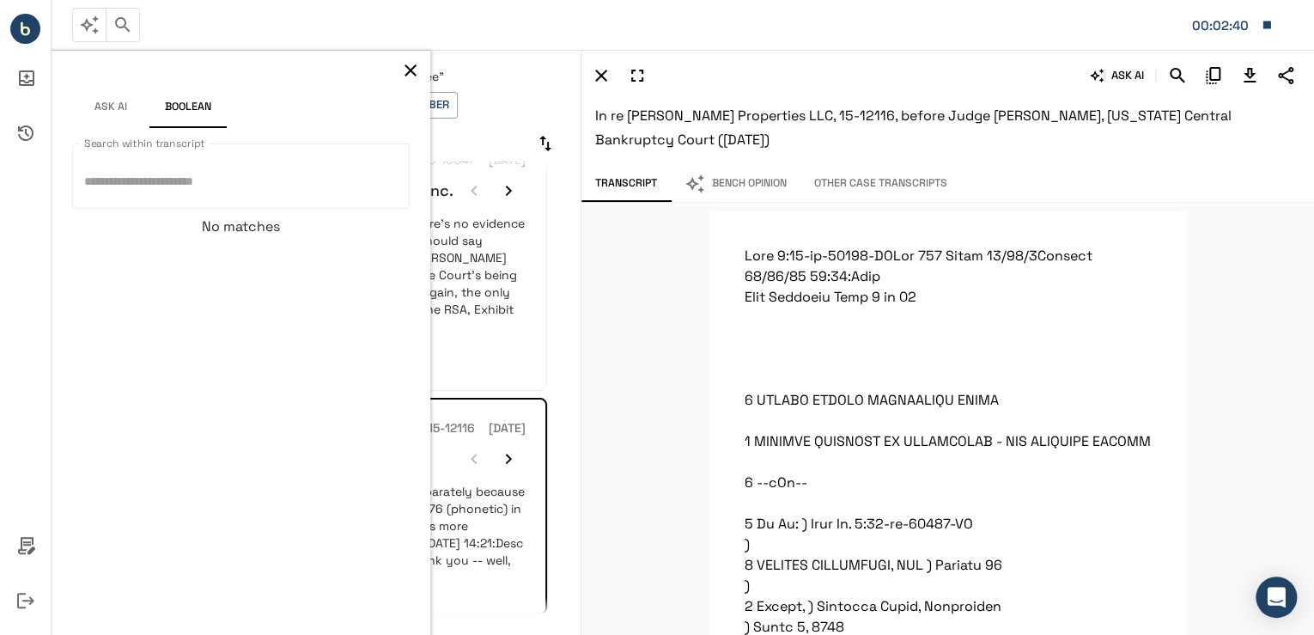
click at [278, 189] on textarea "Search within transcript" at bounding box center [240, 176] width 313 height 37
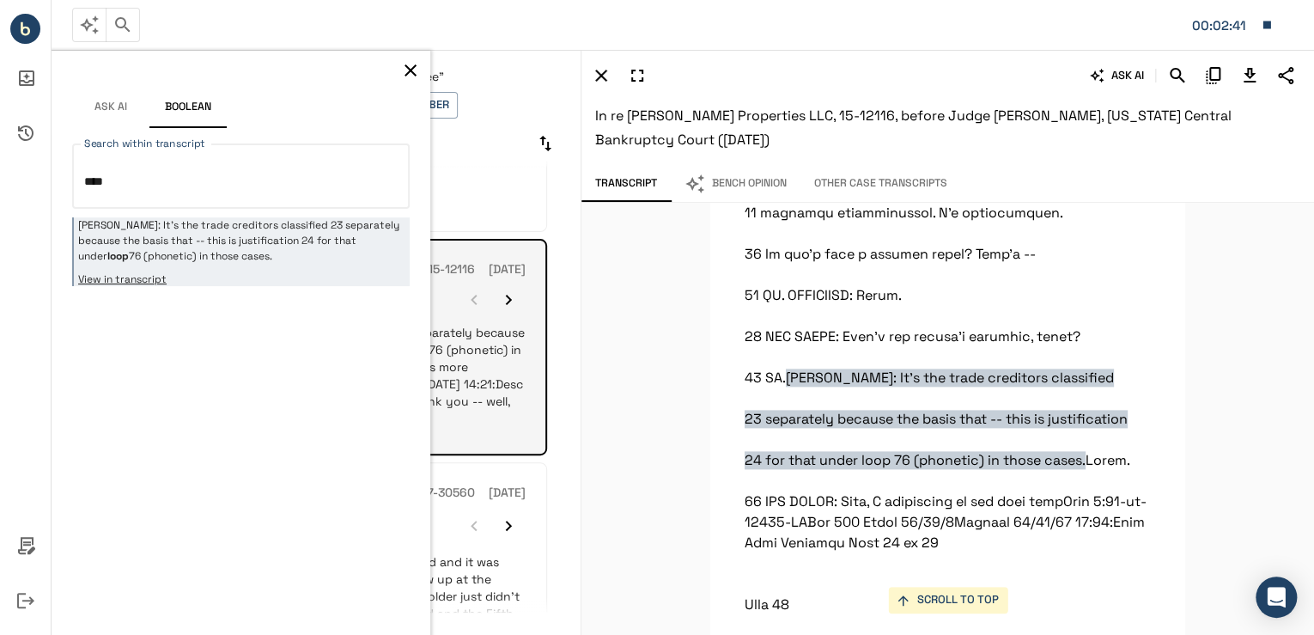
scroll to position [1305, 0]
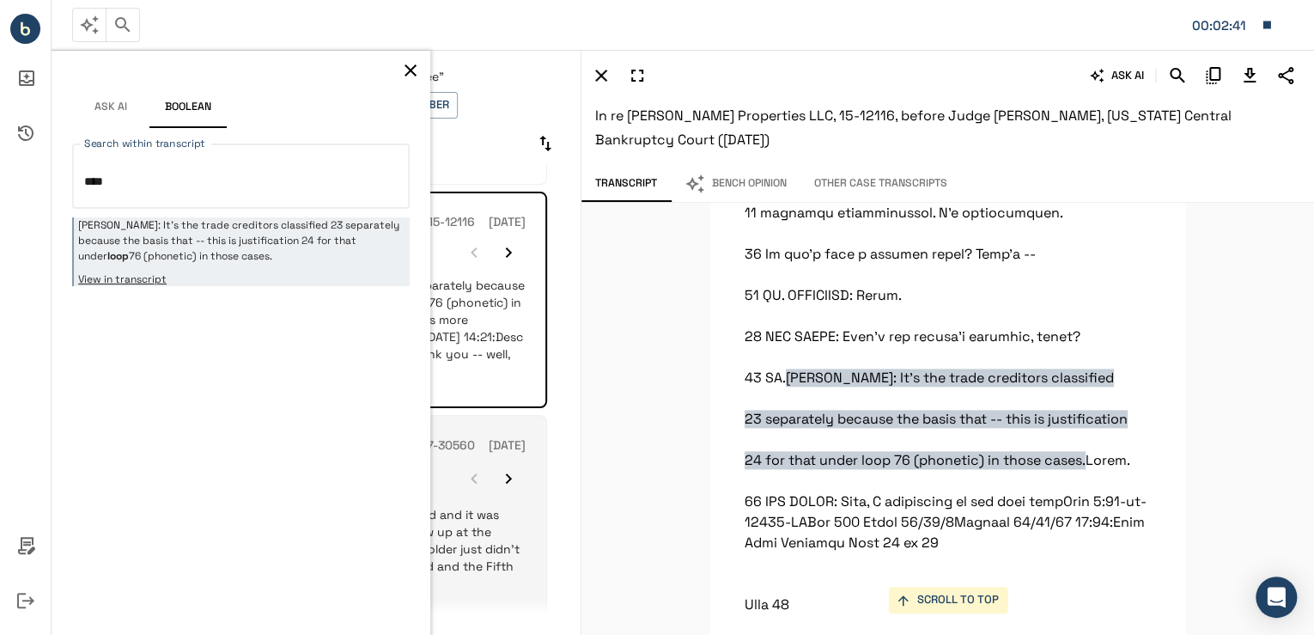
type textarea "****"
click at [483, 506] on p "...Well, in Choaf, the release of the guarantee was expressed and it was expres…" at bounding box center [310, 549] width 432 height 86
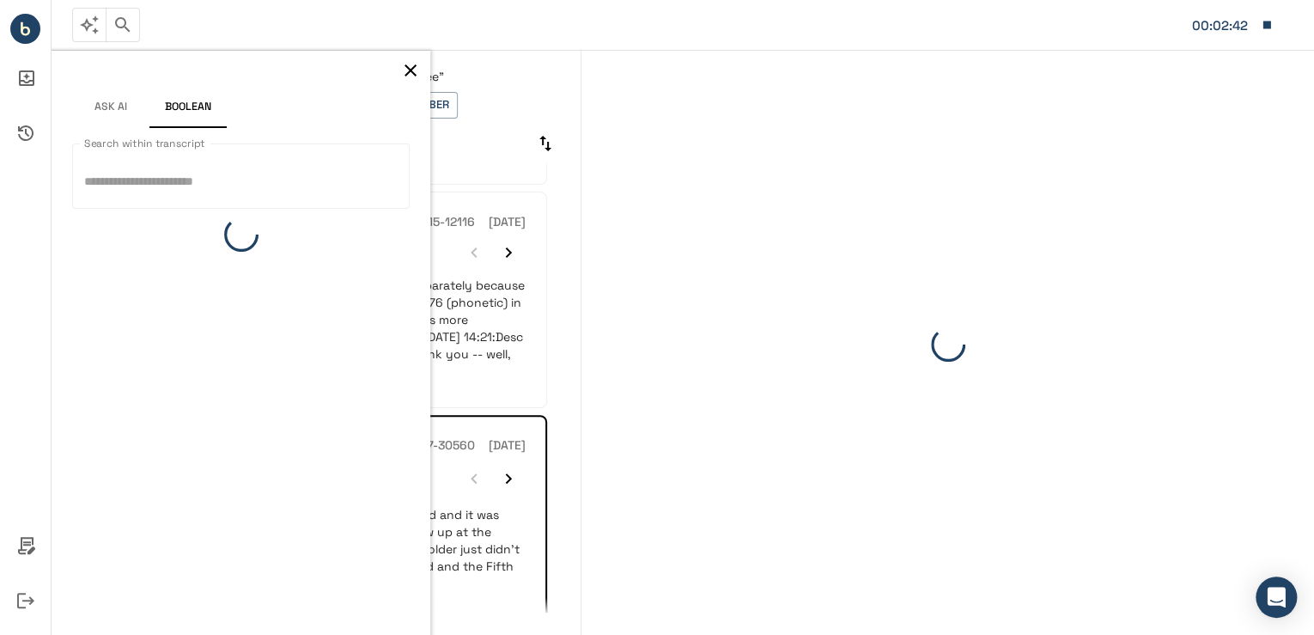
click at [295, 173] on textarea "Search within transcript" at bounding box center [240, 176] width 313 height 37
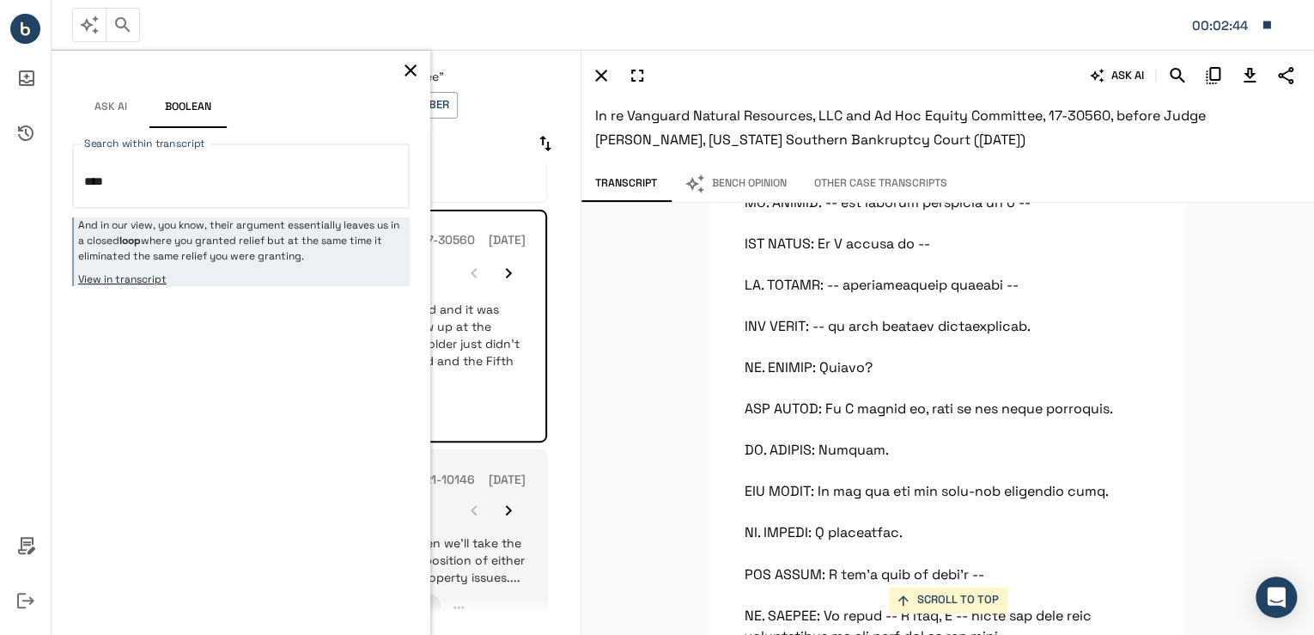
scroll to position [1511, 0]
type textarea "****"
click at [482, 533] on p "...But I will say, we would like to be kept in the loop and then we'll take the…" at bounding box center [310, 559] width 432 height 52
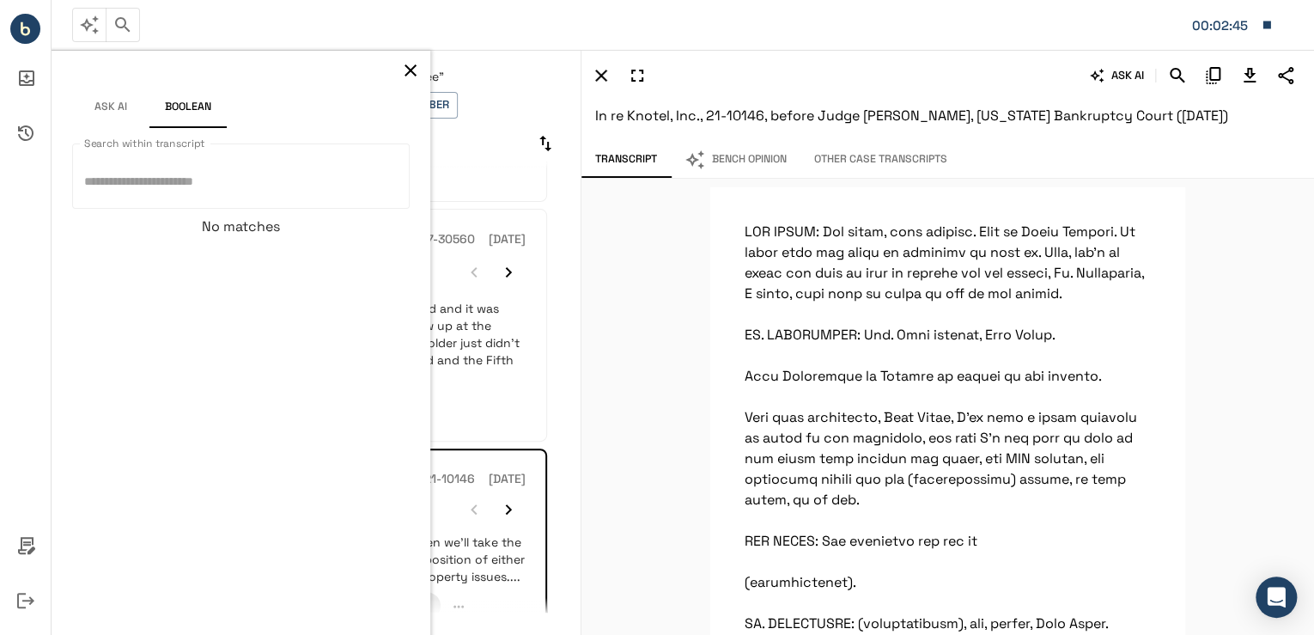
click at [259, 178] on textarea "Search within transcript" at bounding box center [240, 176] width 313 height 37
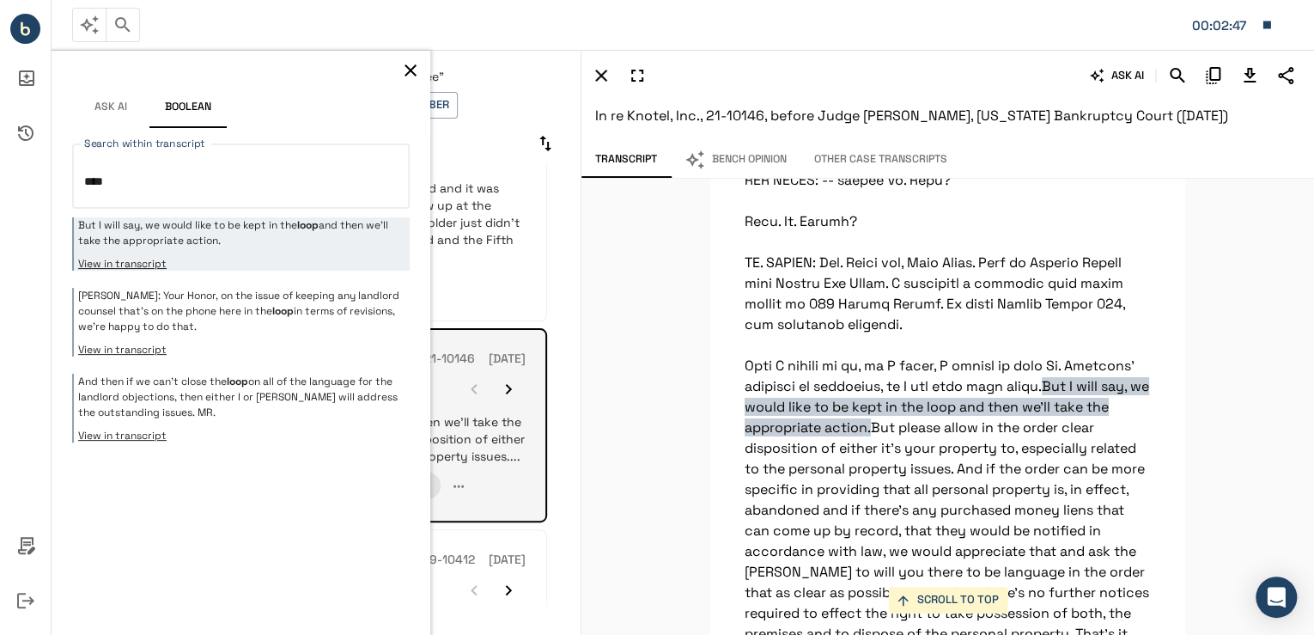
scroll to position [1649, 0]
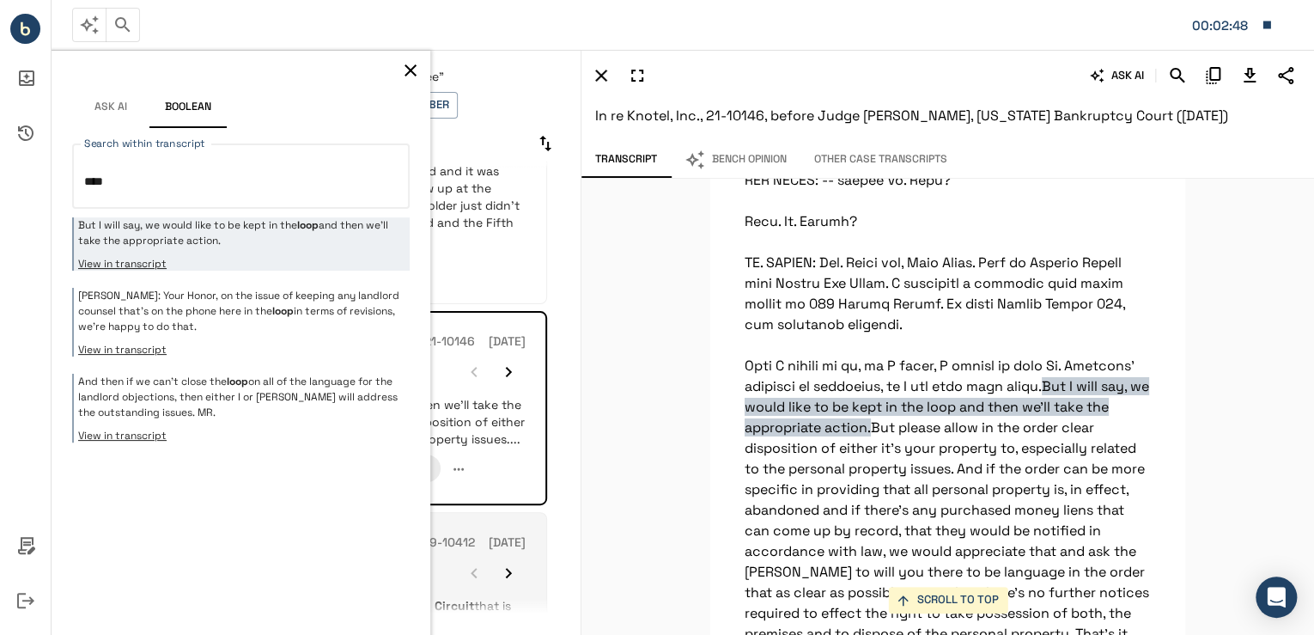
type textarea "****"
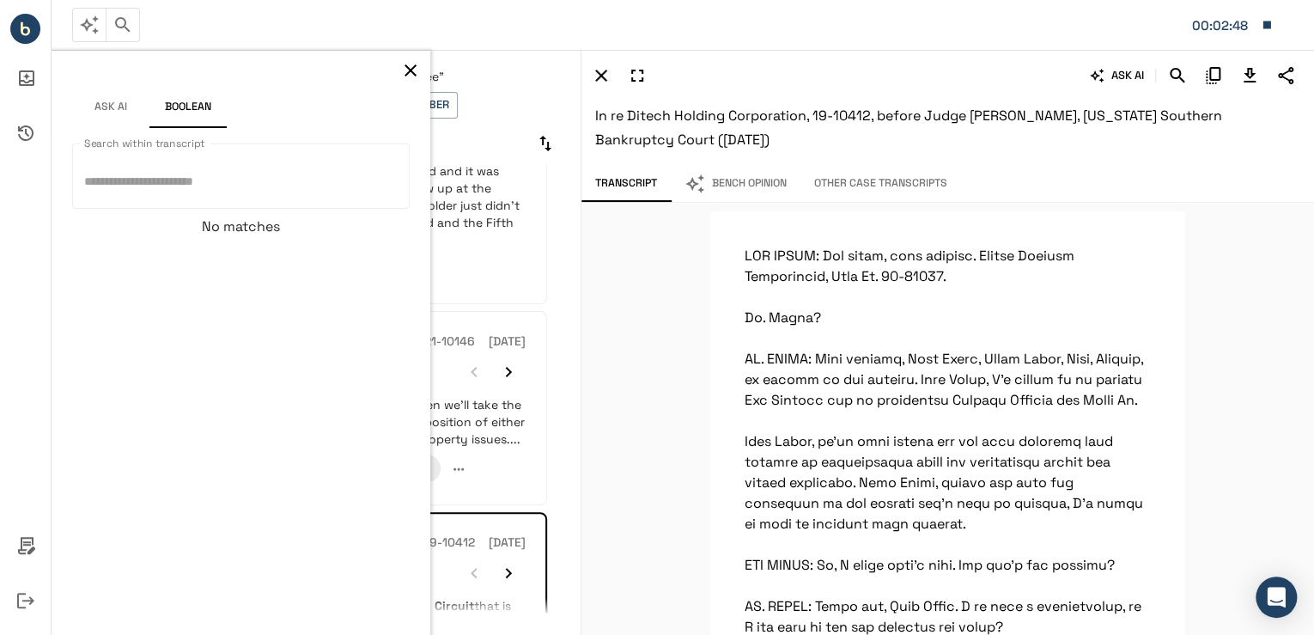
click at [153, 188] on textarea "Search within transcript" at bounding box center [240, 176] width 313 height 37
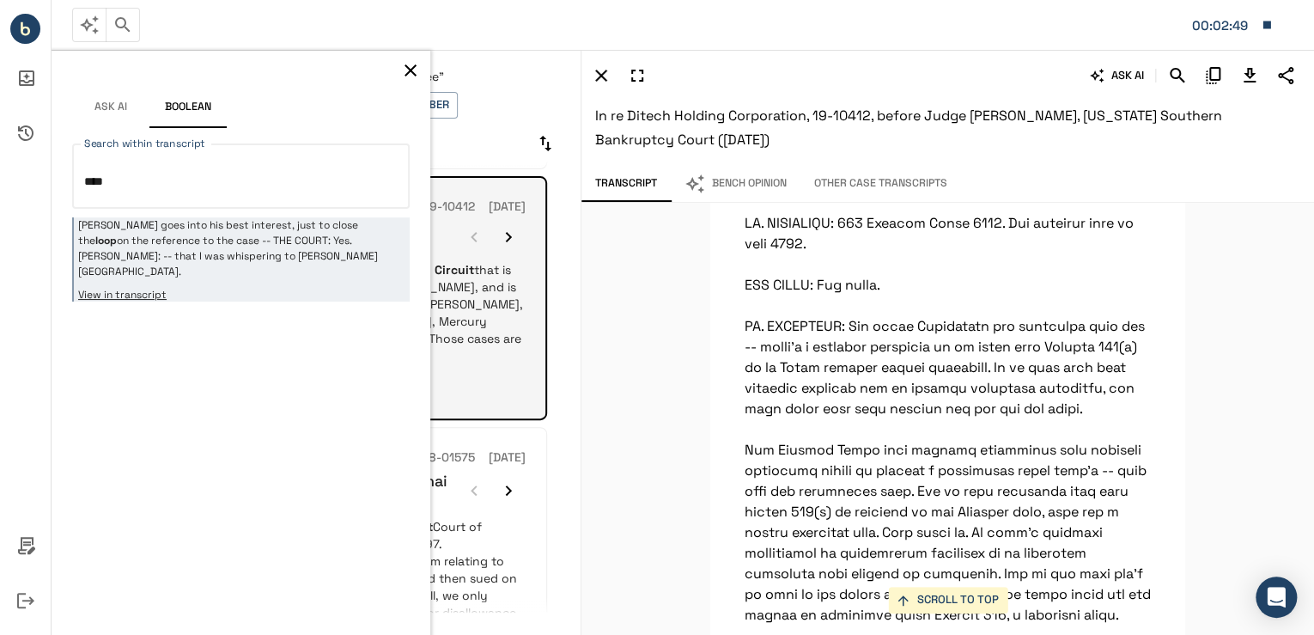
scroll to position [1992, 0]
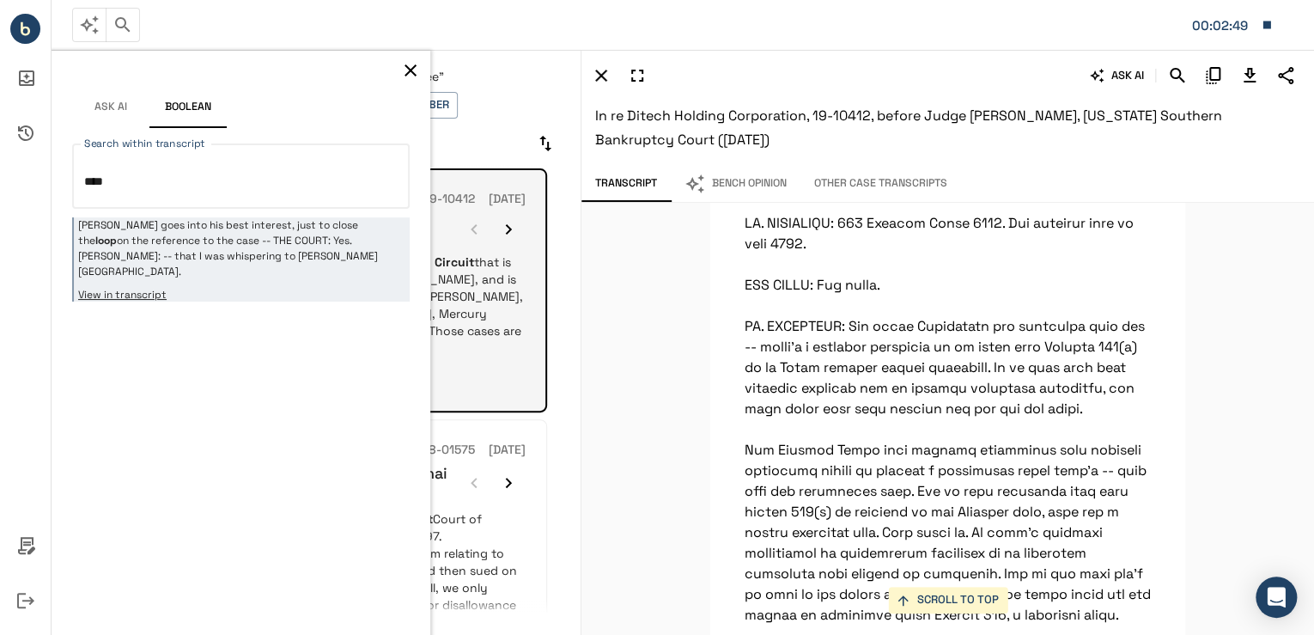
type textarea "****"
click at [471, 510] on p "...HSBC raised the very same argument to the Ninth Circuit Court of Appeals in …" at bounding box center [310, 587] width 432 height 155
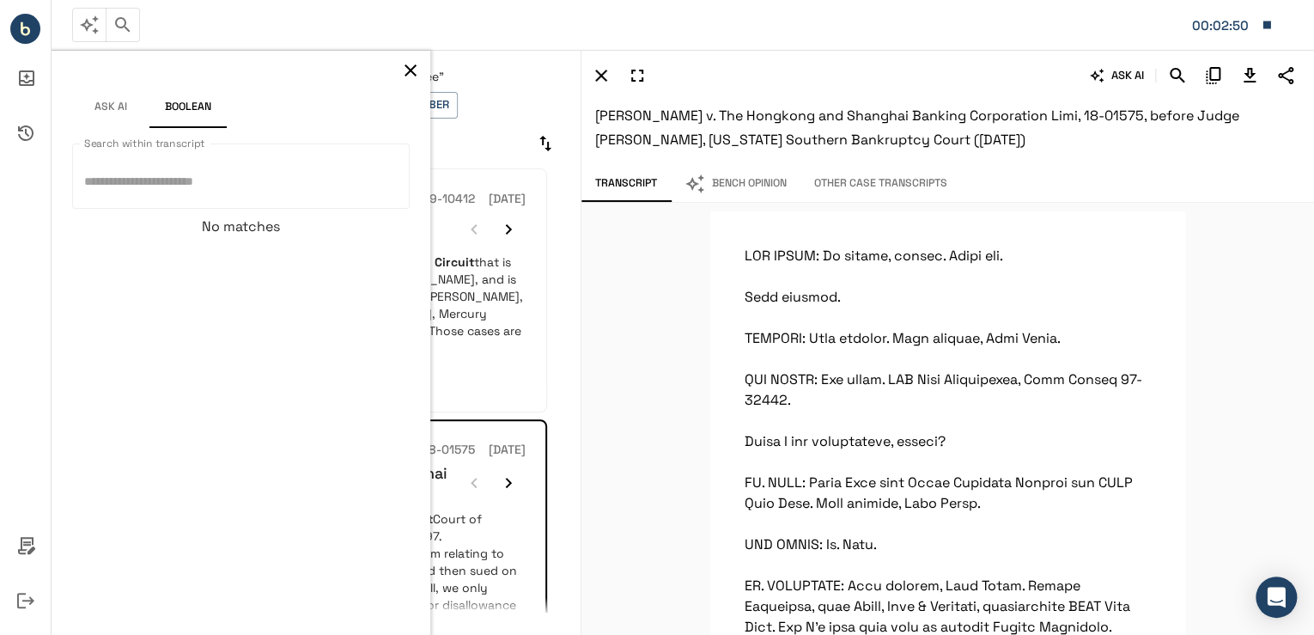
click at [196, 185] on textarea "Search within transcript" at bounding box center [240, 176] width 313 height 37
type textarea "****"
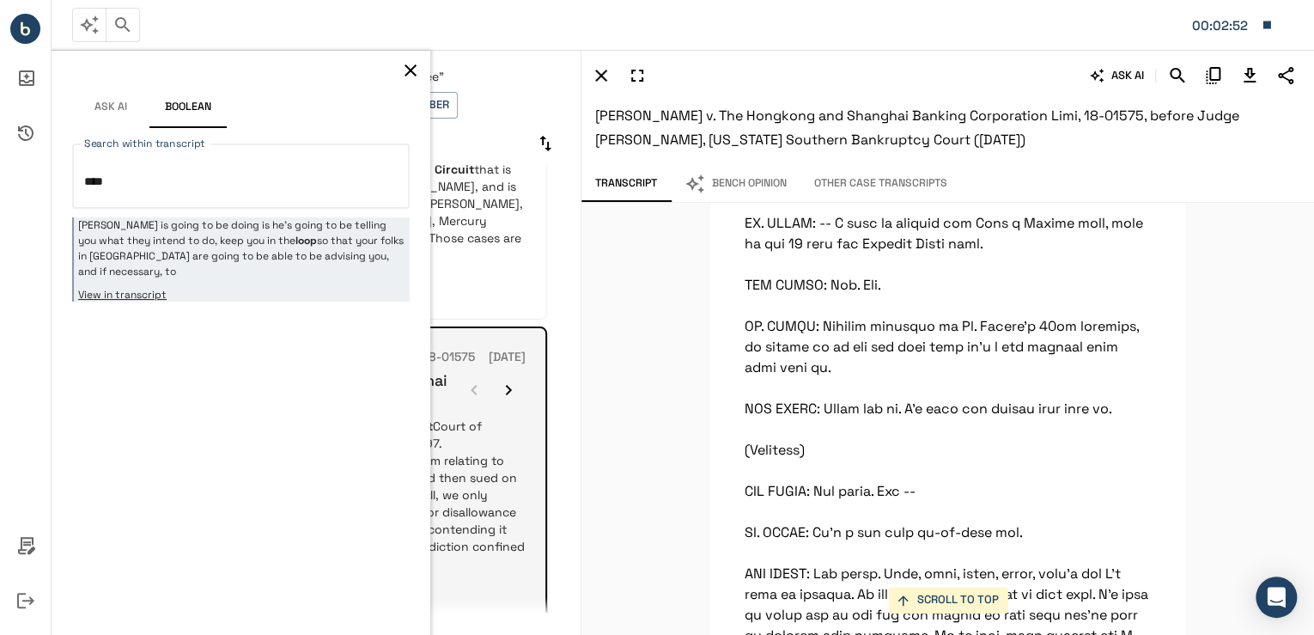
scroll to position [2086, 0]
